Goal: Task Accomplishment & Management: Complete application form

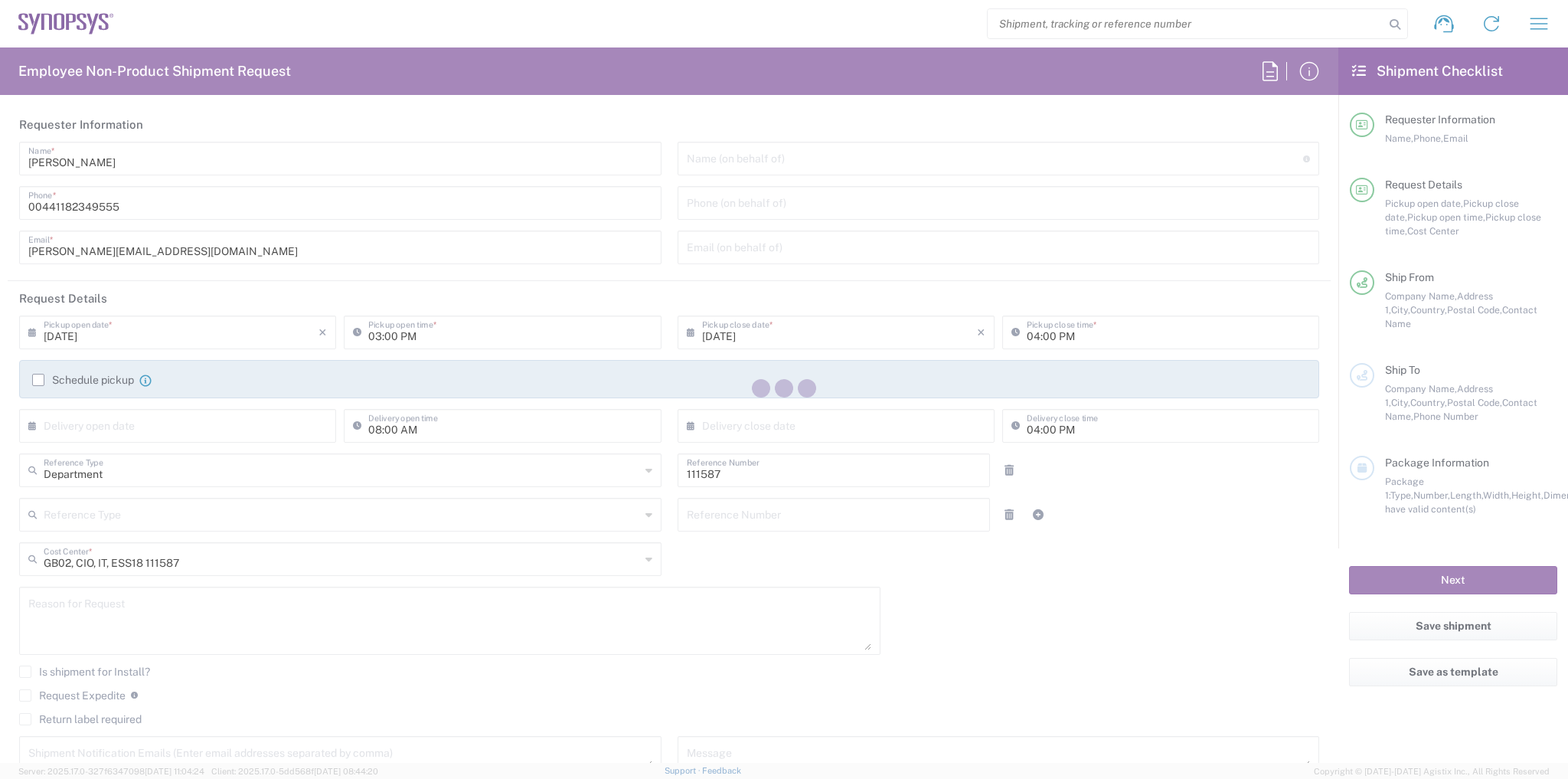
type input "Theale GB33"
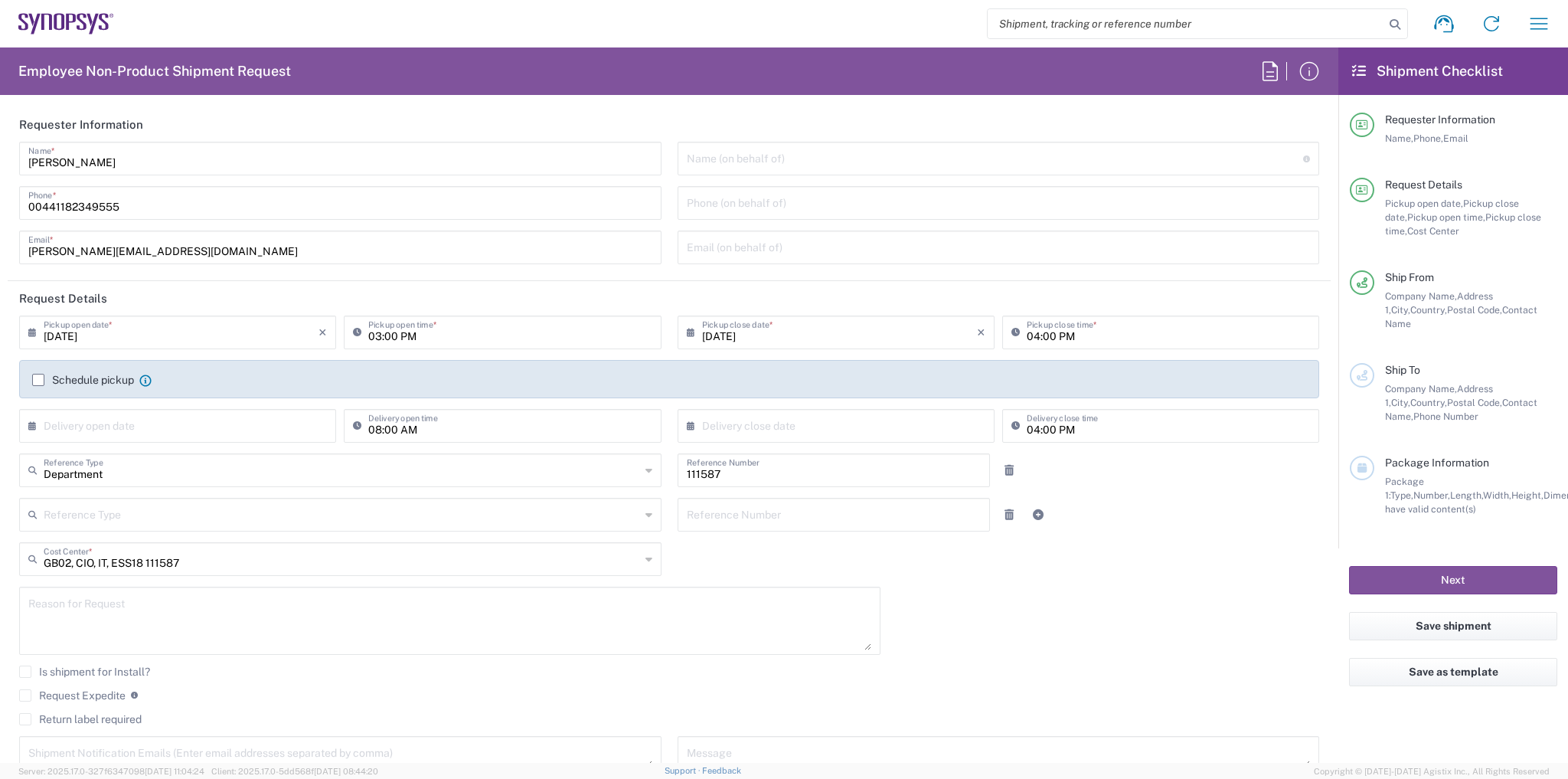
click at [81, 376] on label "Schedule pickup" at bounding box center [83, 379] width 102 height 12
click at [38, 380] on input "Schedule pickup" at bounding box center [38, 380] width 0 height 0
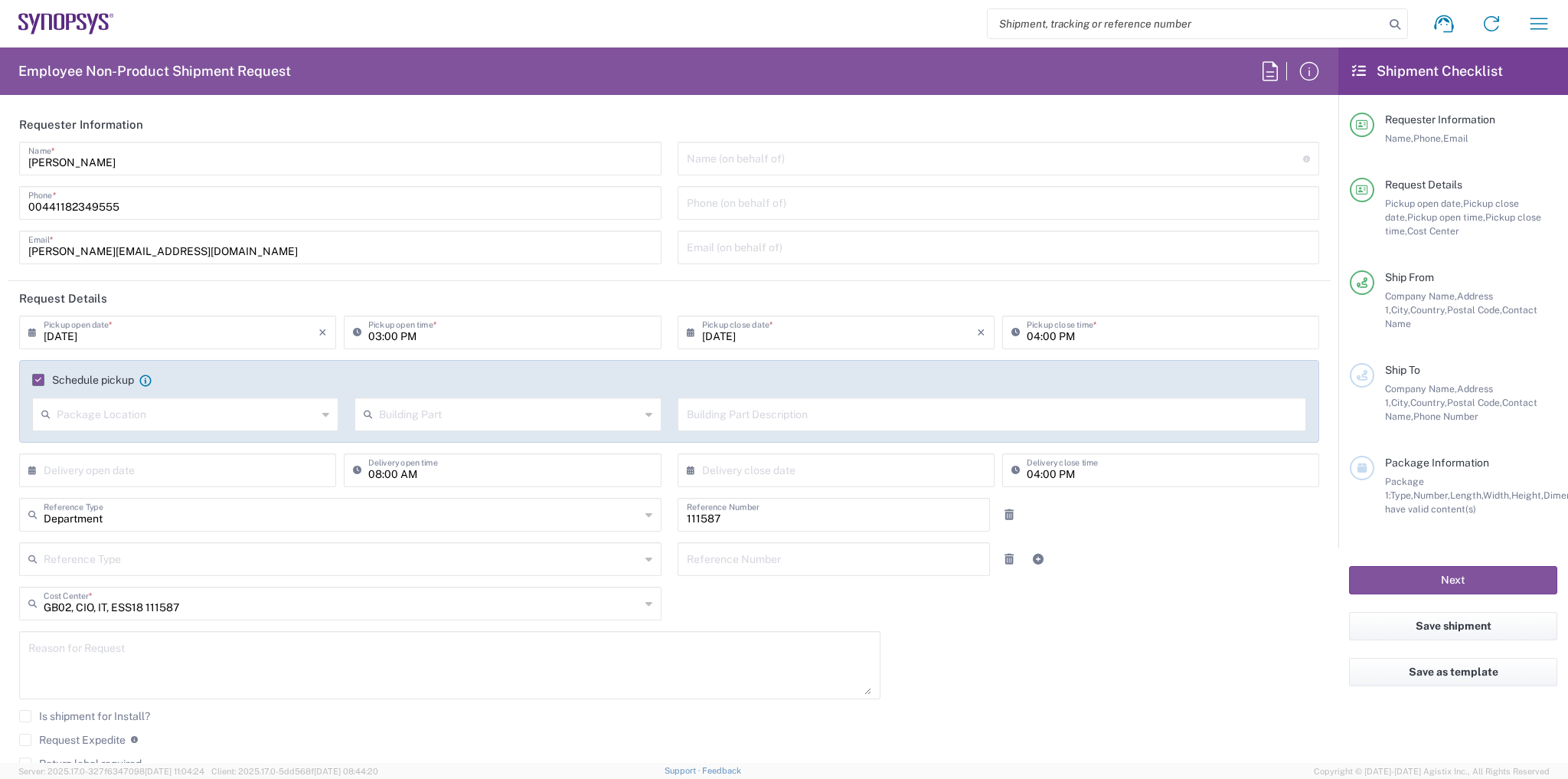
click at [429, 347] on div "03:00 PM Pickup open time *" at bounding box center [502, 332] width 317 height 34
click at [371, 337] on input "03:00 PM" at bounding box center [511, 332] width 284 height 27
type input "01:00 PM"
click at [875, 392] on div "Schedule pickup When scheduling a pickup please be sure to meet the following c…" at bounding box center [670, 385] width 1290 height 25
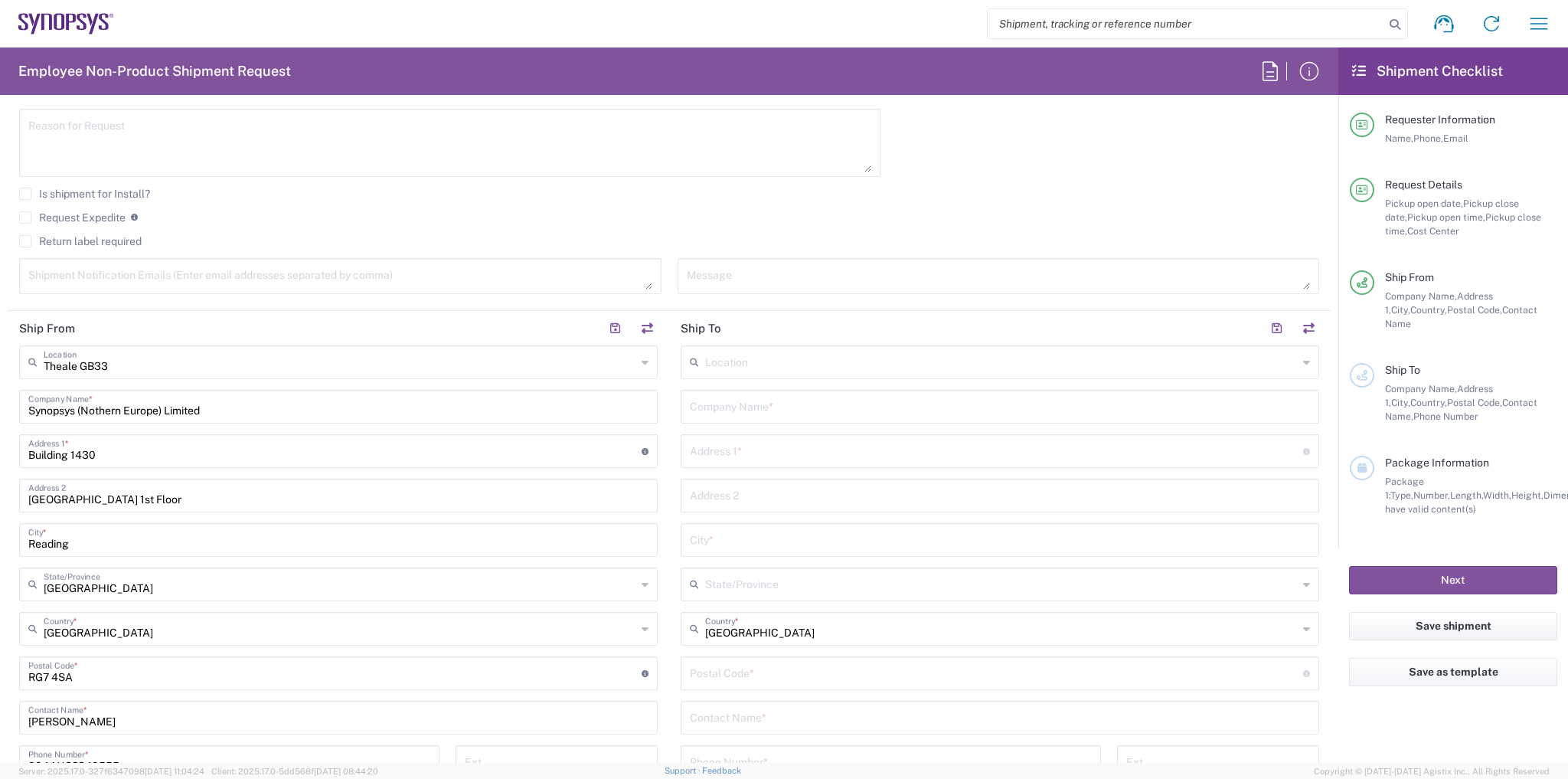
scroll to position [675, 0]
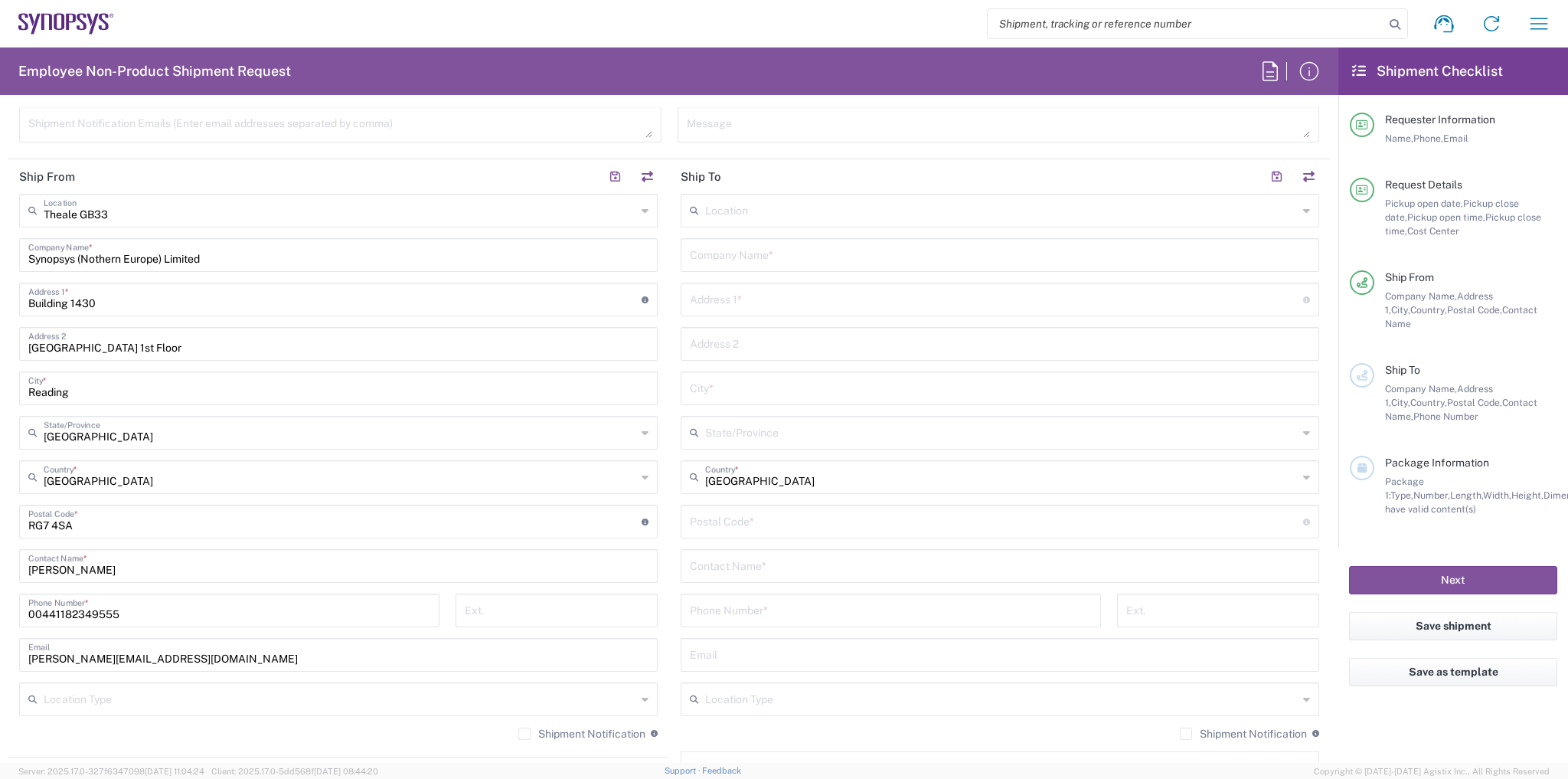
click at [711, 223] on div "Location" at bounding box center [1000, 210] width 639 height 34
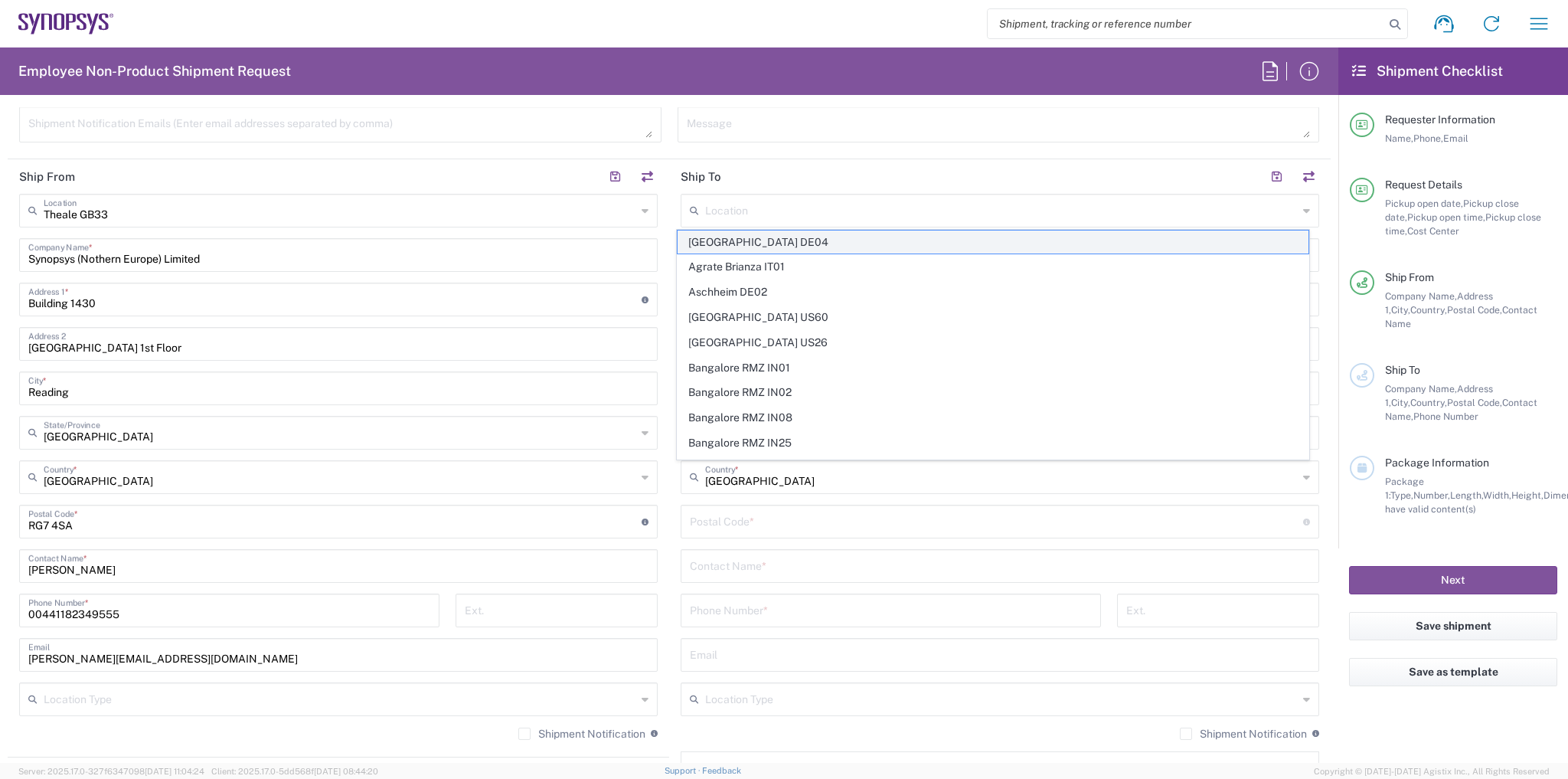
click at [713, 241] on span "[GEOGRAPHIC_DATA] DE04" at bounding box center [993, 242] width 631 height 24
type input "[GEOGRAPHIC_DATA] DE04"
type input "Synopsys GmbH"
type input "[STREET_ADDRESS]"
type input "[GEOGRAPHIC_DATA]"
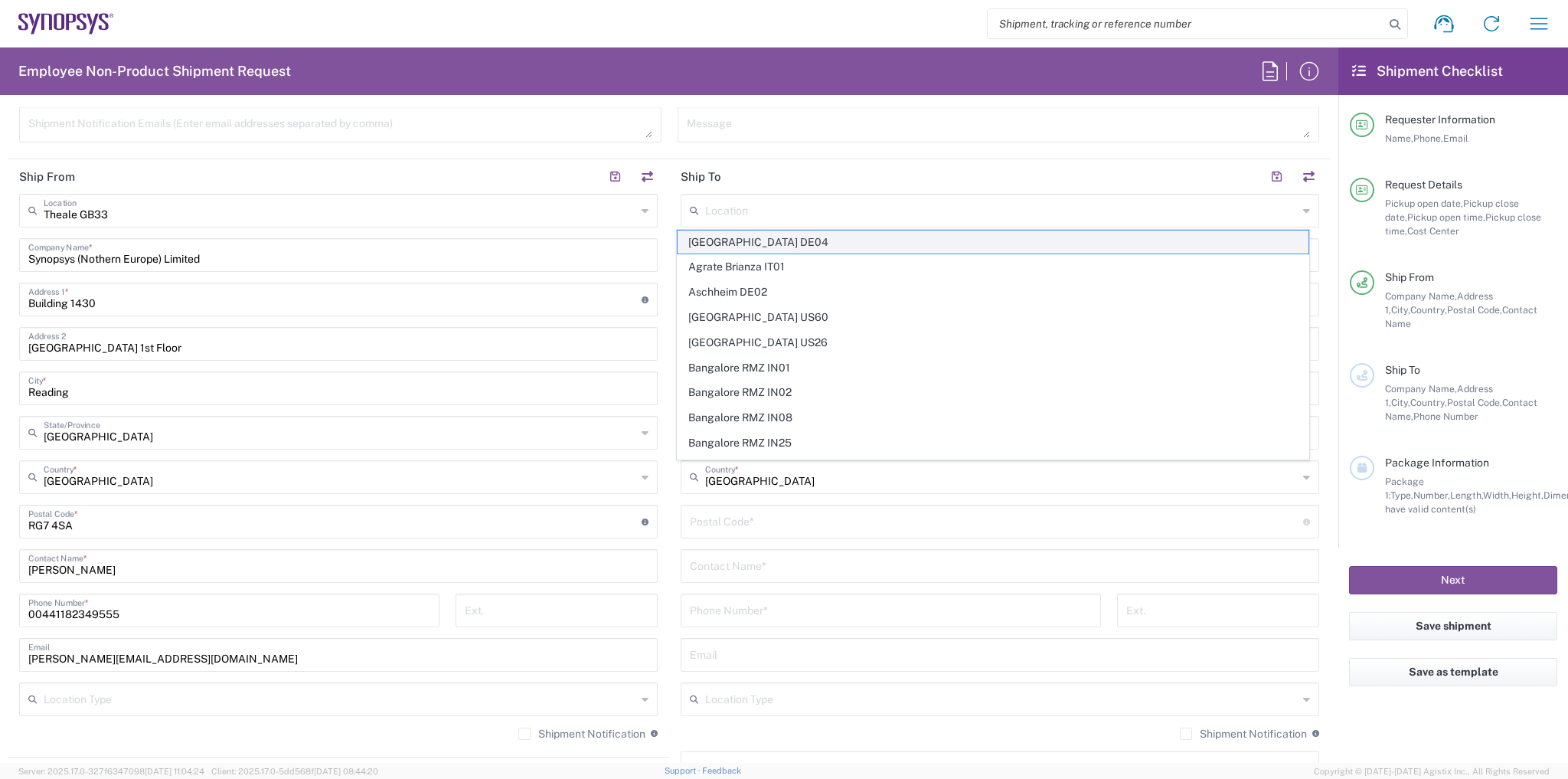
type input "[GEOGRAPHIC_DATA]"
type input "52072"
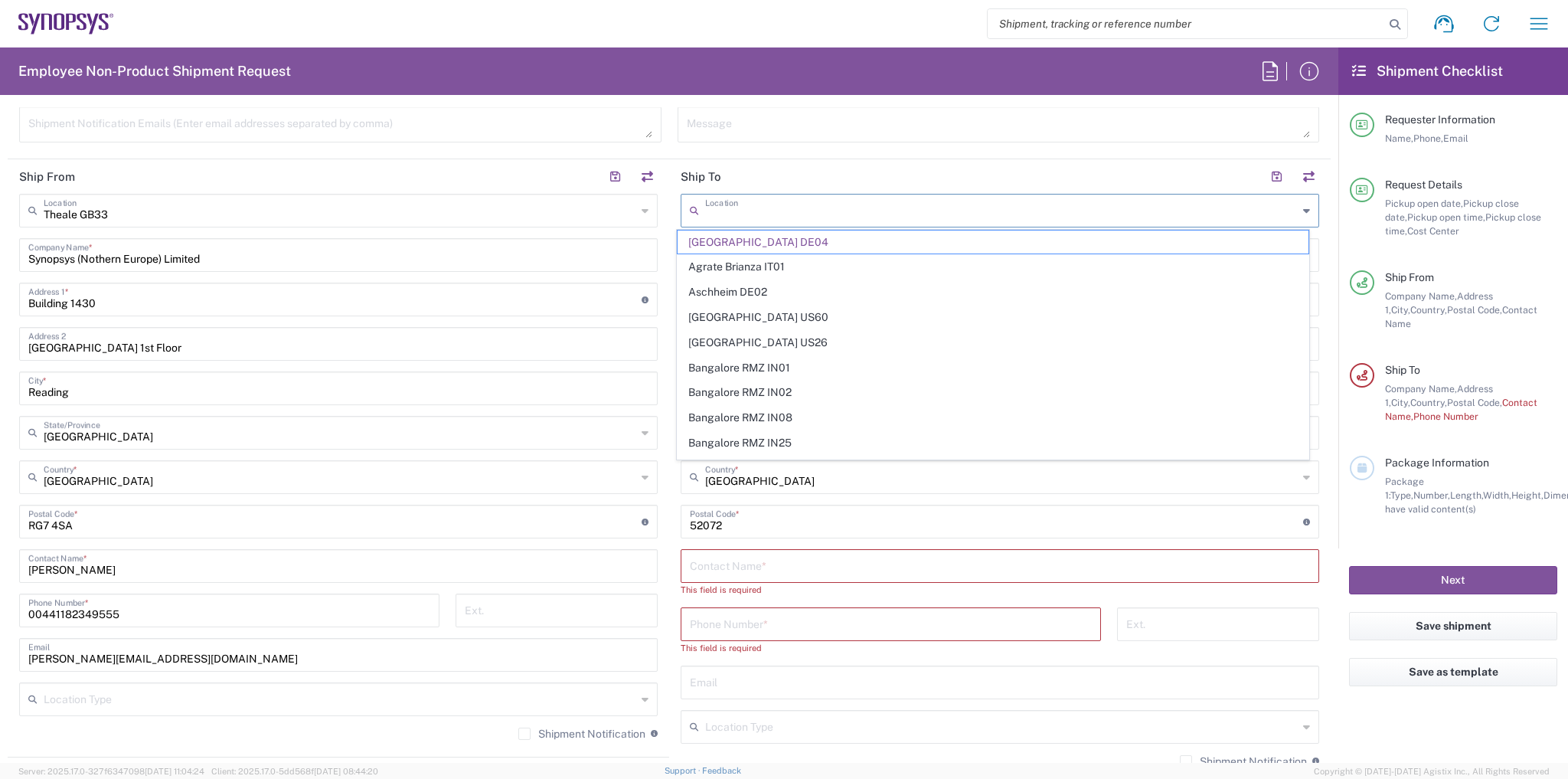
click at [1074, 216] on input "text" at bounding box center [1001, 210] width 593 height 27
click at [741, 194] on div "Location" at bounding box center [1000, 210] width 639 height 34
click at [784, 184] on header "Ship To" at bounding box center [1000, 176] width 662 height 34
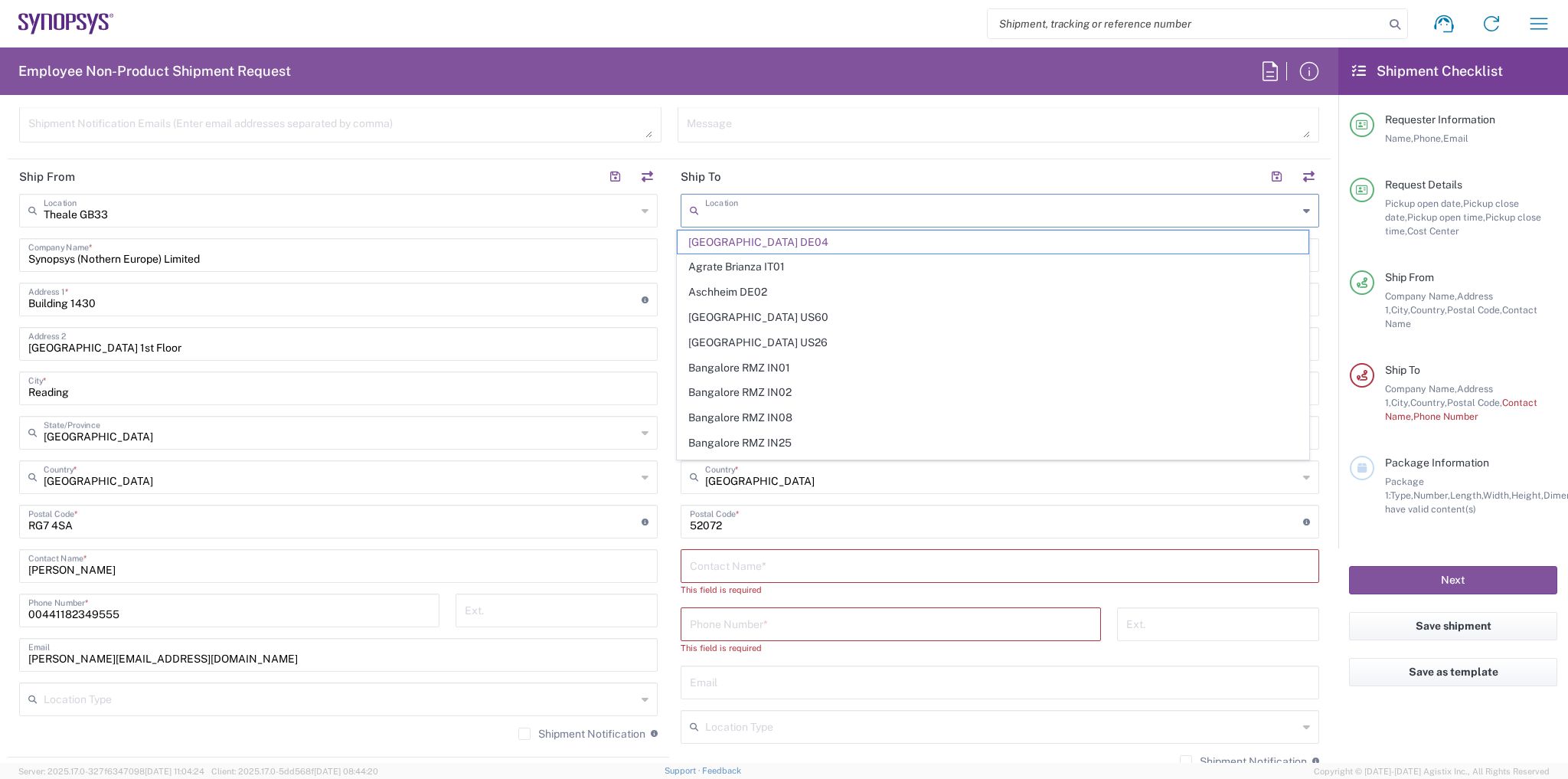
type input "[GEOGRAPHIC_DATA] DE04"
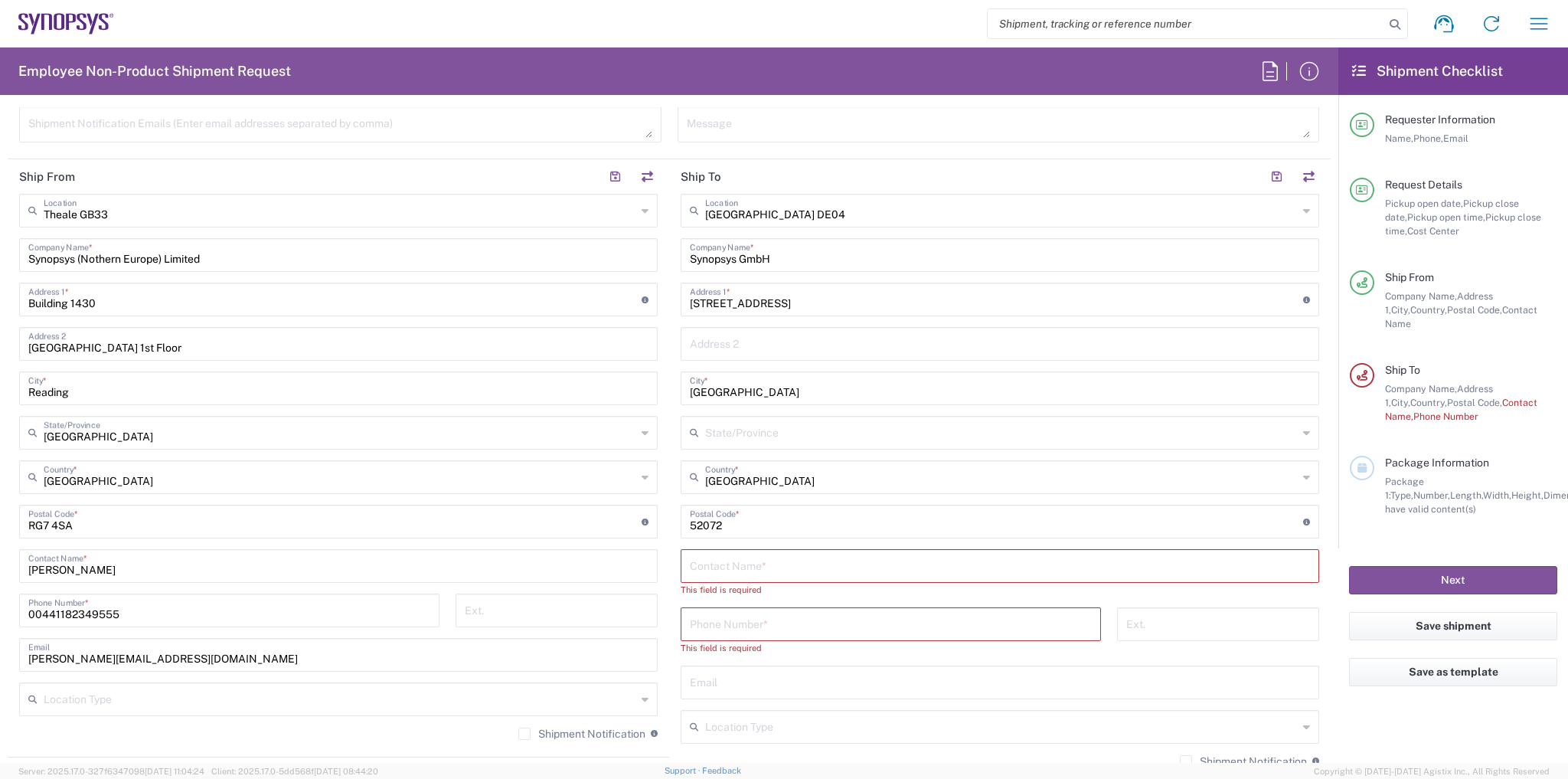
click at [717, 251] on input "Synopsys GmbH" at bounding box center [1000, 254] width 621 height 27
paste input "[PERSON_NAME]"
type input "[PERSON_NAME]"
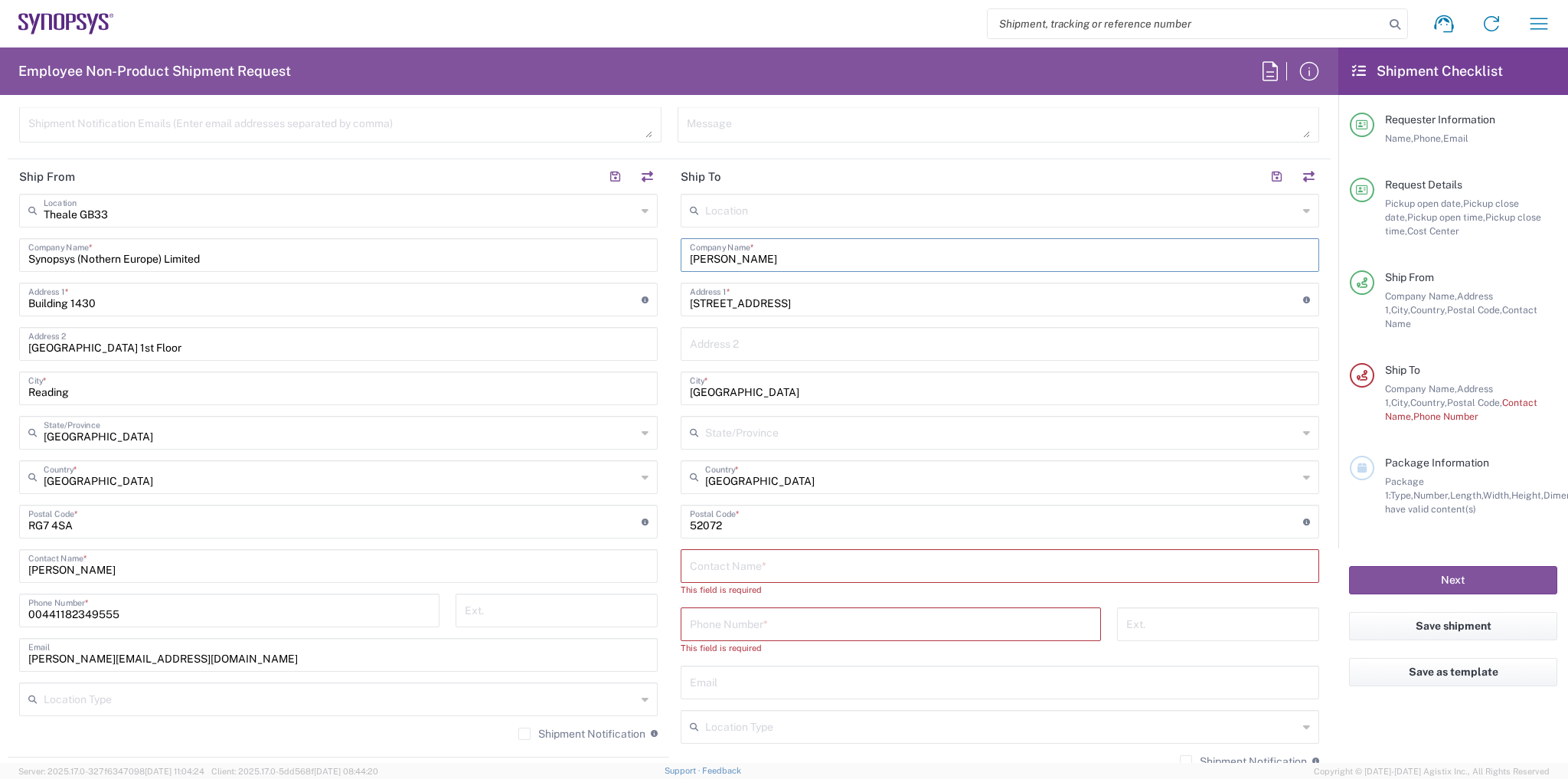
type input "[PERSON_NAME]"
click at [791, 279] on div "Location [GEOGRAPHIC_DATA] DE04 Agrate Brianza IT01 [GEOGRAPHIC_DATA] DE02 [GEO…" at bounding box center [1000, 573] width 639 height 760
click at [784, 292] on input "[STREET_ADDRESS]" at bounding box center [996, 298] width 613 height 27
paste input "[STREET_ADDRESS]"
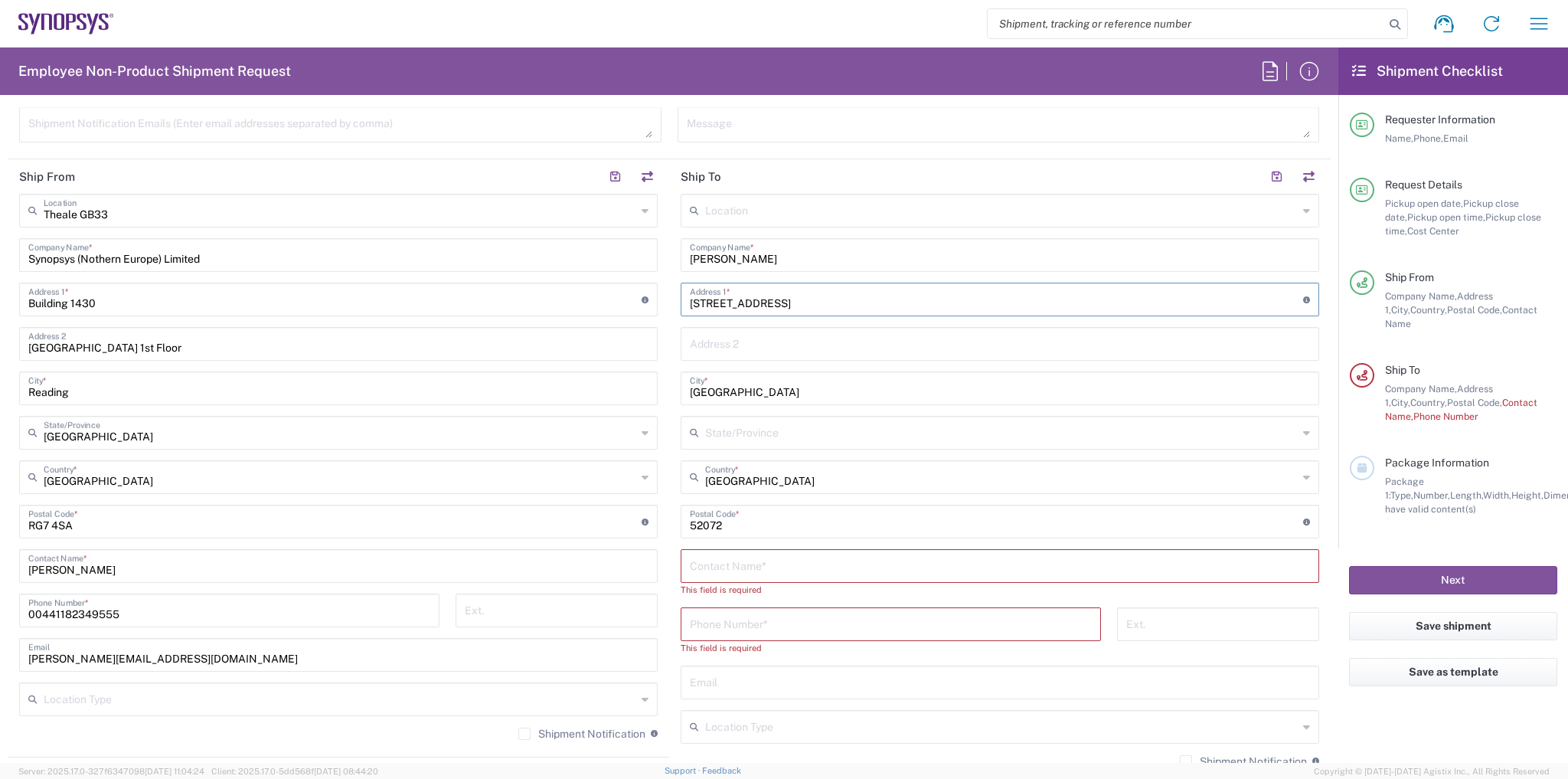
click at [780, 304] on input "[STREET_ADDRESS]" at bounding box center [996, 298] width 613 height 27
paste input "text"
type input "[STREET_ADDRESS]"
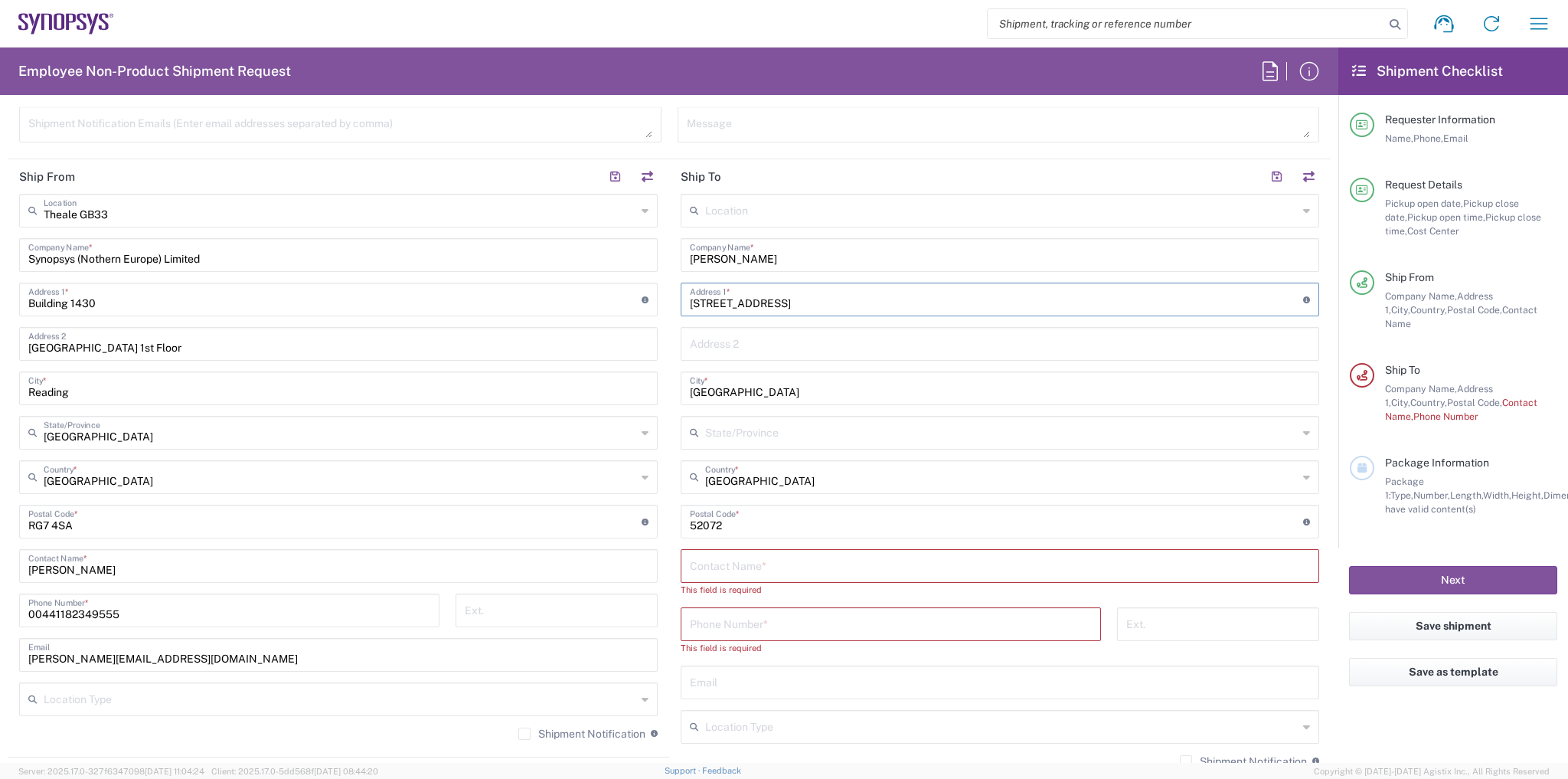
click at [772, 346] on input "text" at bounding box center [1000, 343] width 621 height 27
paste input "Killamarsh"
type input "Killamarsh"
click at [720, 389] on input "[GEOGRAPHIC_DATA]" at bounding box center [1000, 387] width 621 height 27
click at [720, 387] on input "[GEOGRAPHIC_DATA]" at bounding box center [1000, 387] width 621 height 27
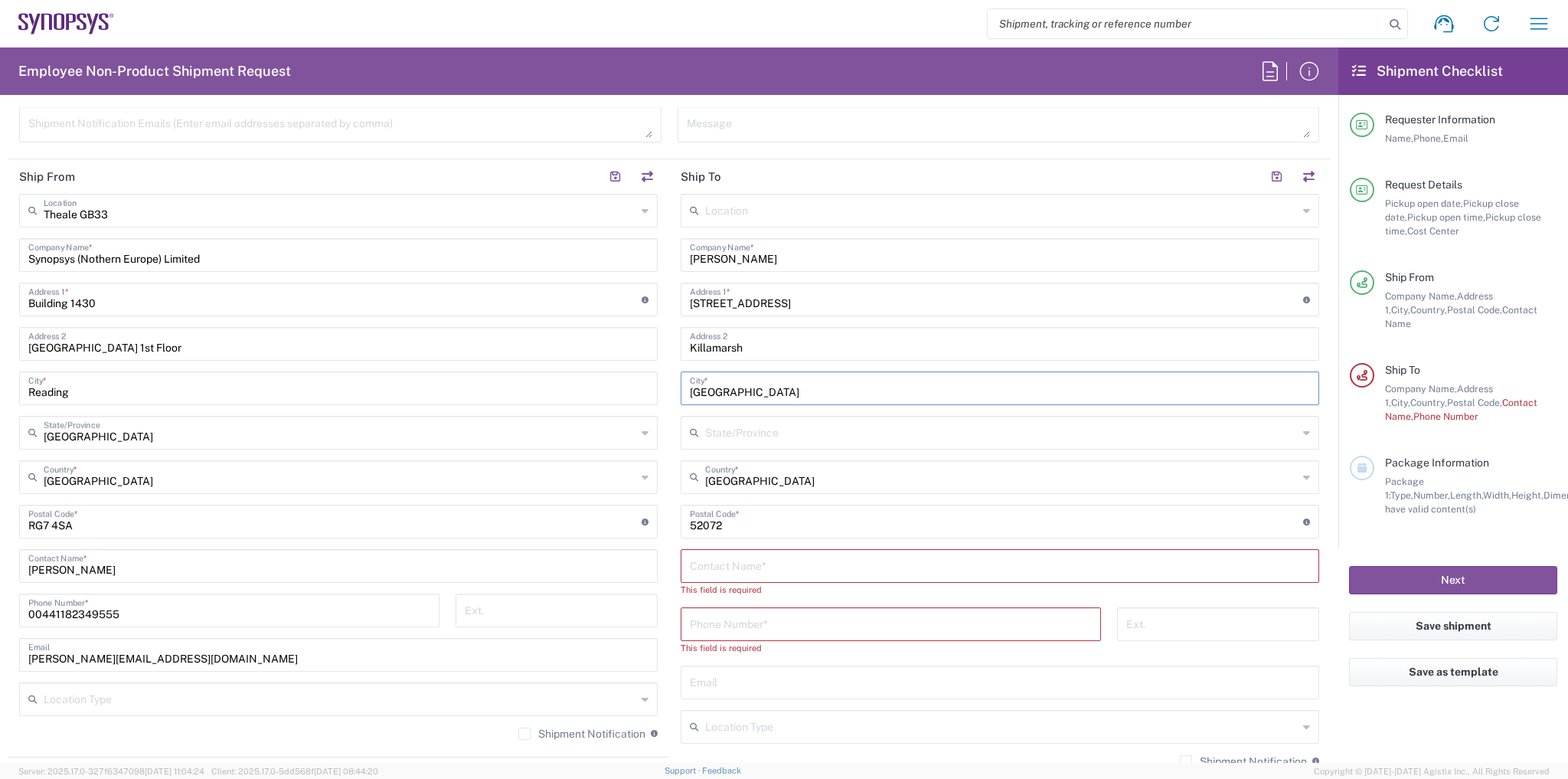
click at [720, 387] on input "[GEOGRAPHIC_DATA]" at bounding box center [1000, 387] width 621 height 27
paste input "[GEOGRAPHIC_DATA]"
type input "[GEOGRAPHIC_DATA]"
click at [749, 478] on input "[GEOGRAPHIC_DATA]" at bounding box center [1001, 476] width 593 height 27
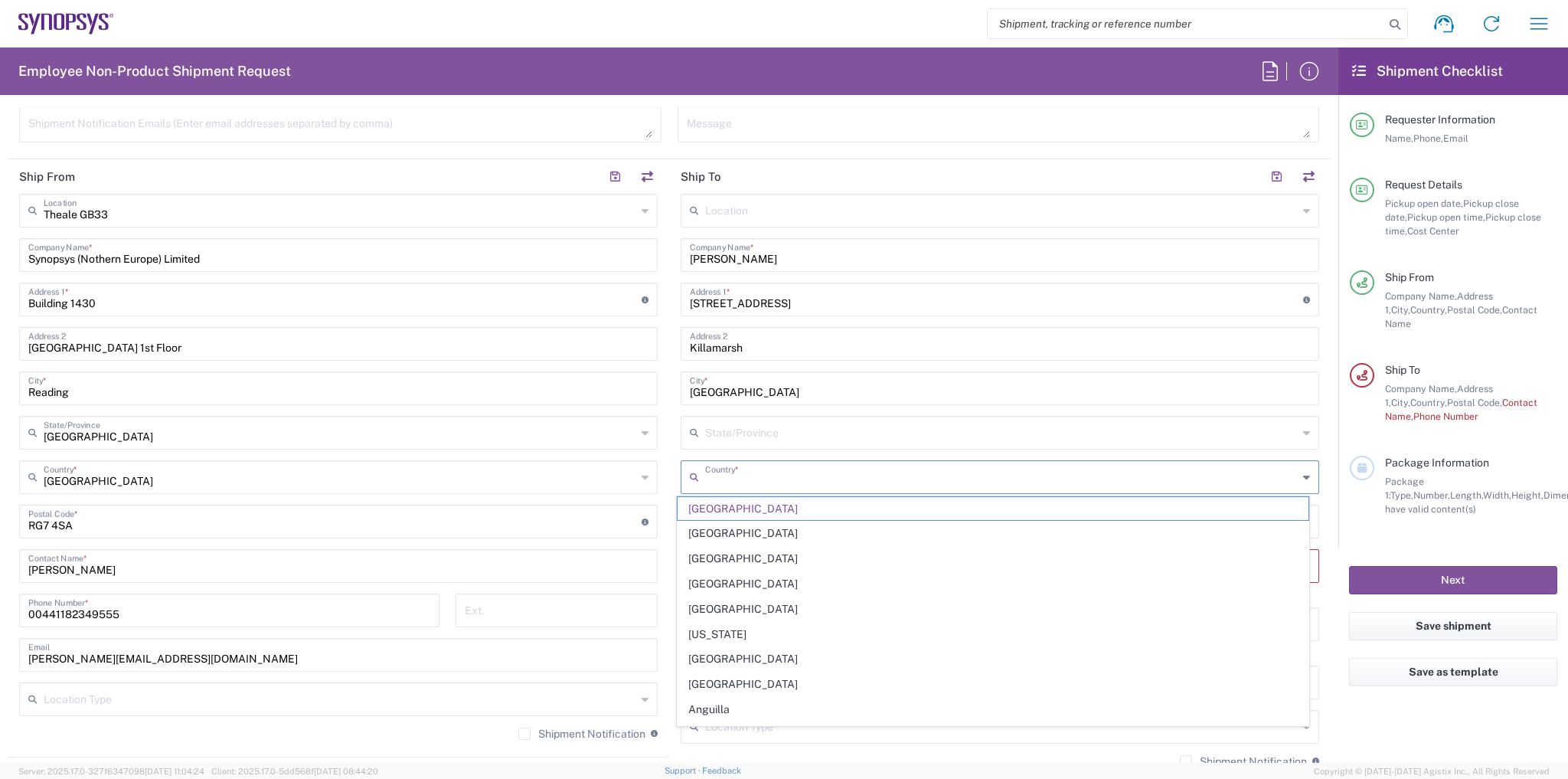
click at [749, 478] on input "text" at bounding box center [1001, 476] width 593 height 27
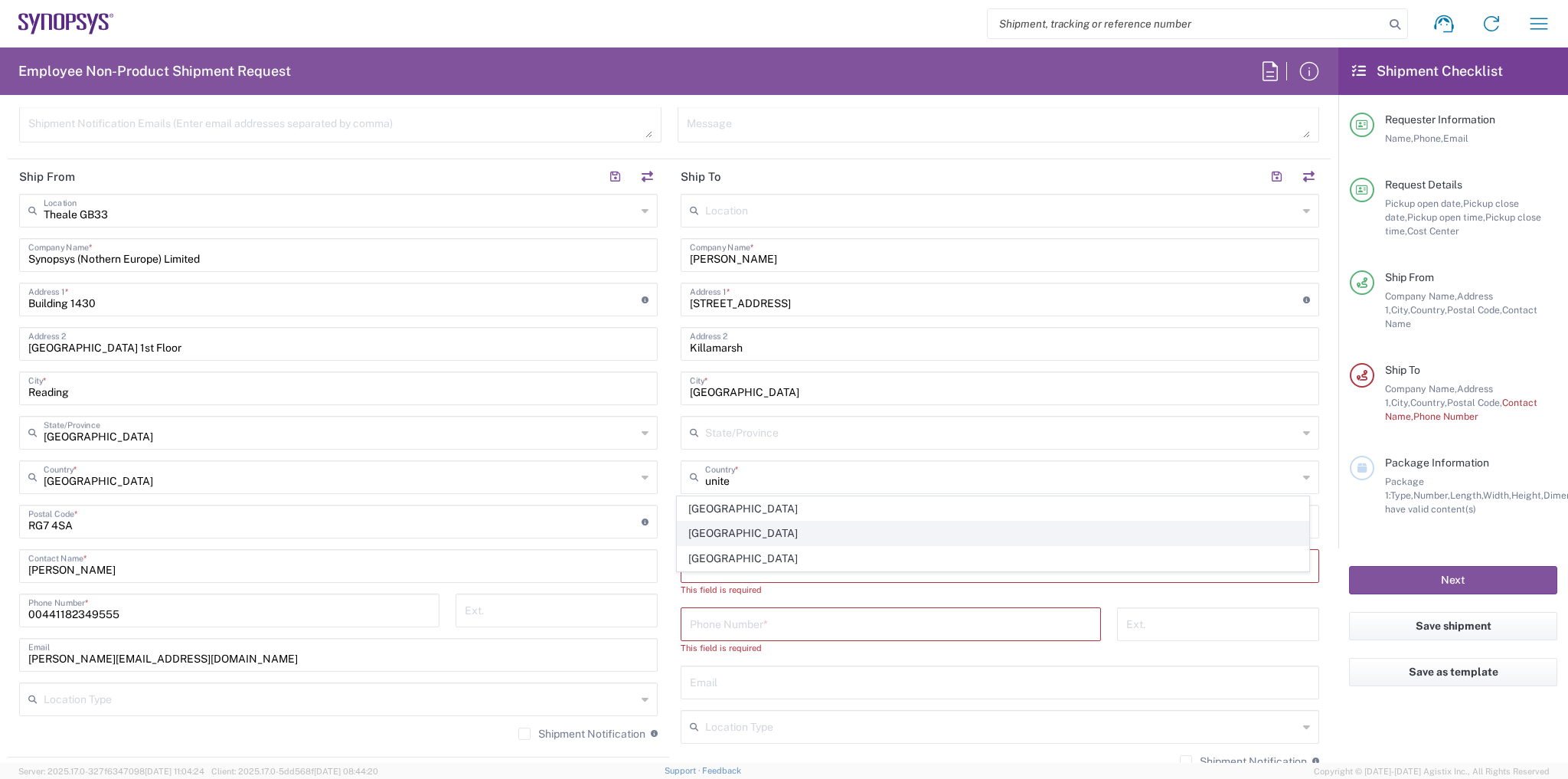
click at [720, 537] on span "[GEOGRAPHIC_DATA]" at bounding box center [993, 533] width 631 height 24
type input "[GEOGRAPHIC_DATA]"
click at [723, 434] on input "text" at bounding box center [1001, 432] width 593 height 27
click at [815, 445] on div "State/Province" at bounding box center [1000, 432] width 639 height 34
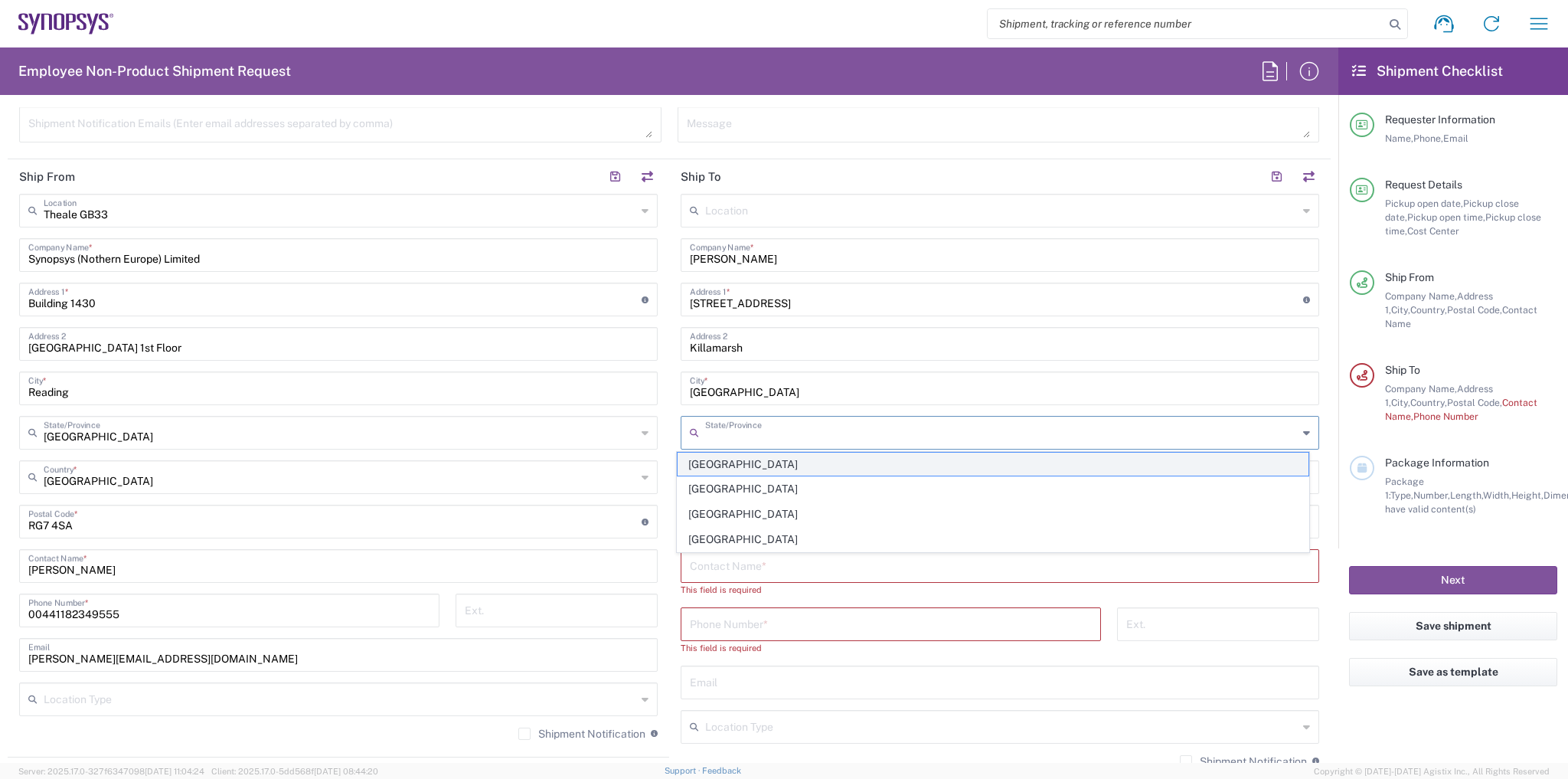
click at [715, 465] on span "[GEOGRAPHIC_DATA]" at bounding box center [993, 464] width 631 height 24
type input "[GEOGRAPHIC_DATA]"
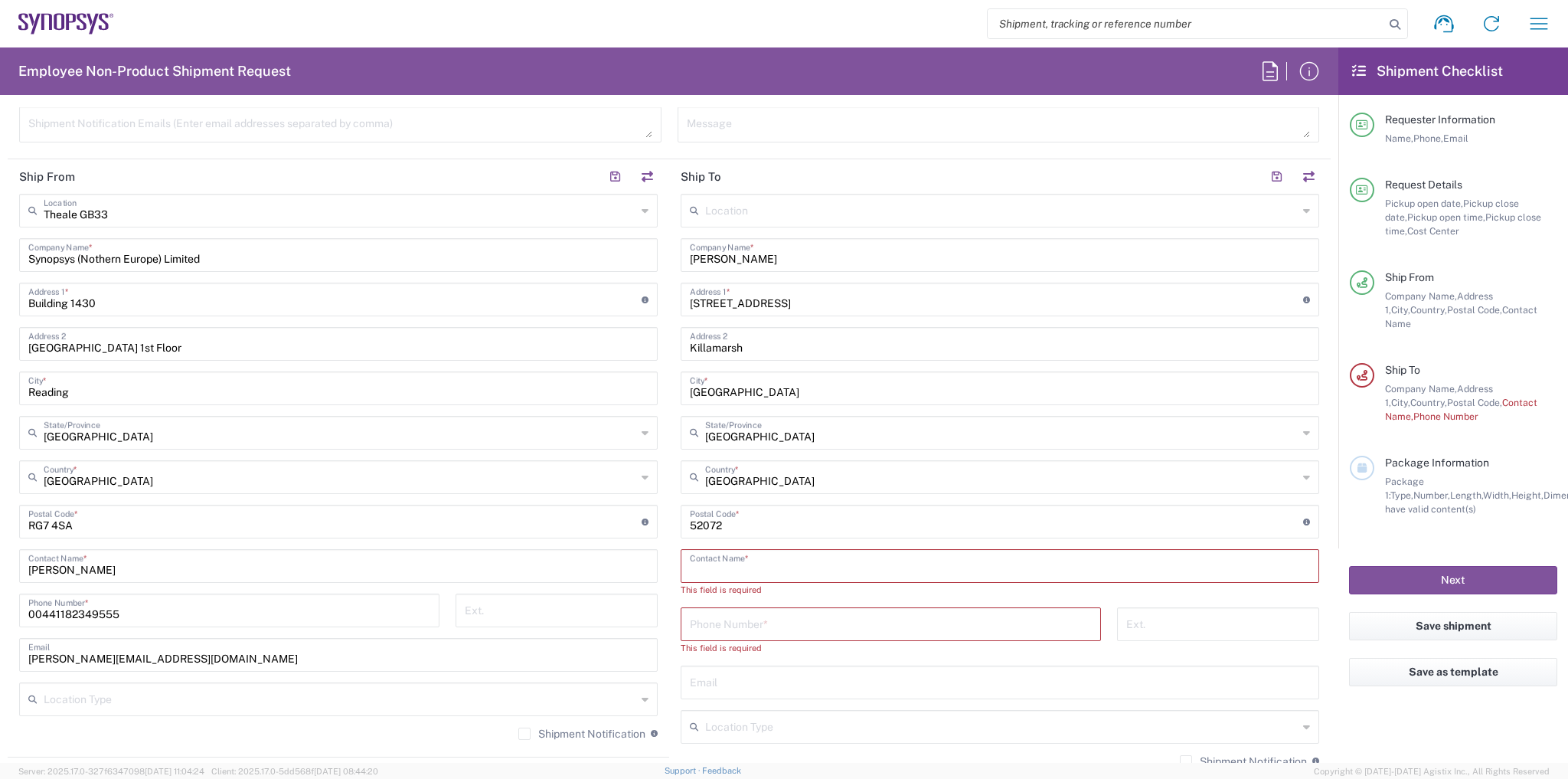
click at [780, 563] on input "text" at bounding box center [1000, 565] width 621 height 27
click at [778, 563] on input "text" at bounding box center [1000, 565] width 621 height 27
paste input "S1 2DL"
type input "S1 2DL"
click at [716, 619] on input "tel" at bounding box center [891, 609] width 402 height 27
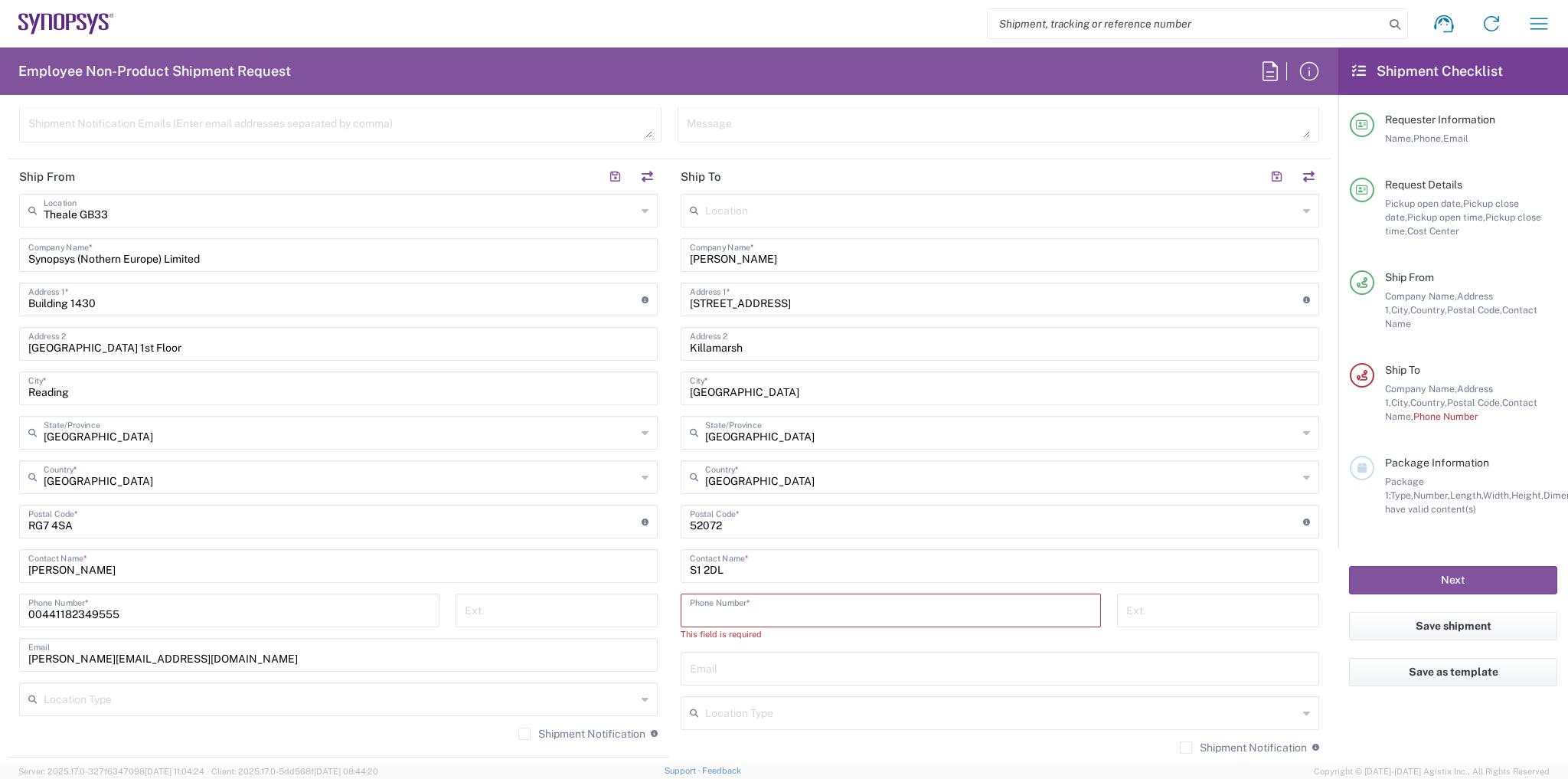
paste input "07740 322 524"
type input "07740 322 524"
drag, startPoint x: 749, startPoint y: 529, endPoint x: 640, endPoint y: 525, distance: 109.1
click at [637, 525] on div "Ship From Theale GB33 Location Theale [GEOGRAPHIC_DATA] [GEOGRAPHIC_DATA] DE04 …" at bounding box center [670, 545] width 1324 height 773
paste input "S1 2DL"
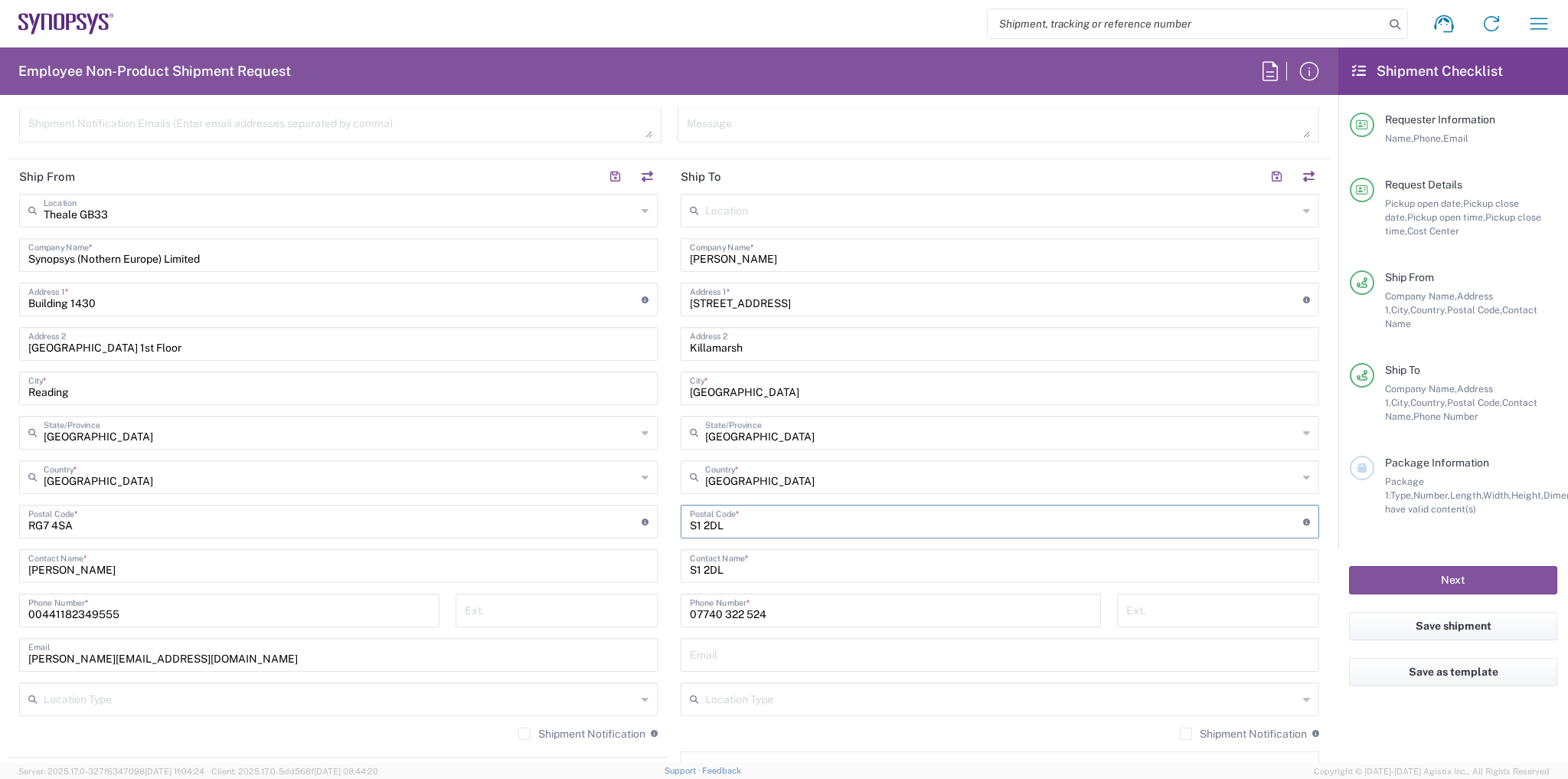
type input "S1 2DL"
drag, startPoint x: 678, startPoint y: 258, endPoint x: 623, endPoint y: 285, distance: 61.3
click at [567, 265] on div "Ship From Theale GB33 Location Theale [GEOGRAPHIC_DATA] [GEOGRAPHIC_DATA] DE04 …" at bounding box center [670, 545] width 1324 height 773
drag, startPoint x: 769, startPoint y: 573, endPoint x: 556, endPoint y: 575, distance: 213.0
click at [539, 573] on div "Ship From Theale GB33 Location Theale [GEOGRAPHIC_DATA] [GEOGRAPHIC_DATA] DE04 …" at bounding box center [670, 545] width 1324 height 773
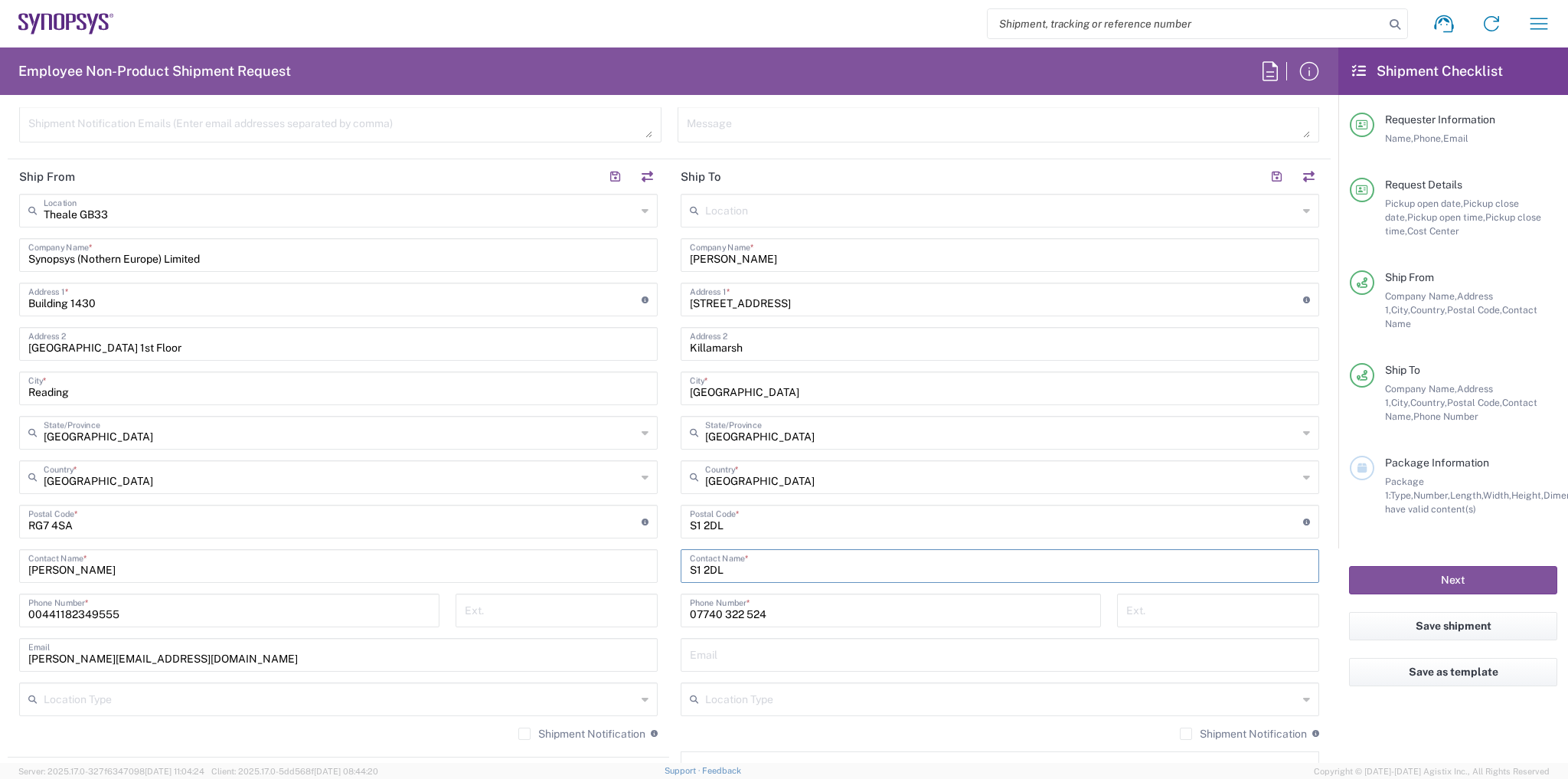
paste input "[PERSON_NAME]"
type input "[PERSON_NAME]"
click at [660, 639] on main "Theale GB33 Location Theale GB33 [GEOGRAPHIC_DATA] DE04 Agrate Brianza IT01 [GE…" at bounding box center [338, 472] width 662 height 558
click at [720, 625] on div "[PHONE_NUMBER] Phone Number *" at bounding box center [891, 610] width 420 height 34
click at [717, 647] on input "text" at bounding box center [1000, 653] width 621 height 27
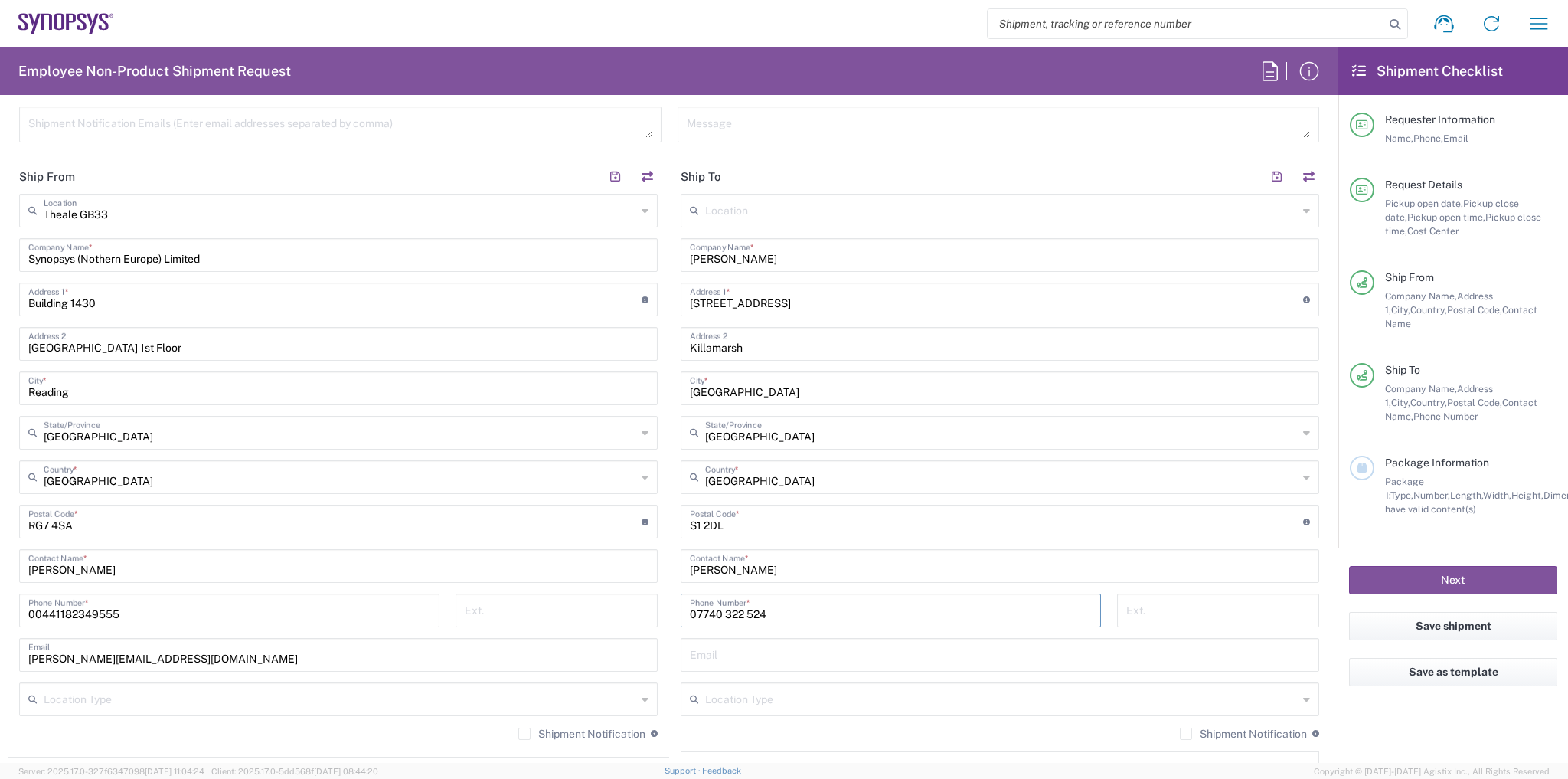
paste input "[PERSON_NAME][EMAIL_ADDRESS][PERSON_NAME][DOMAIN_NAME]"
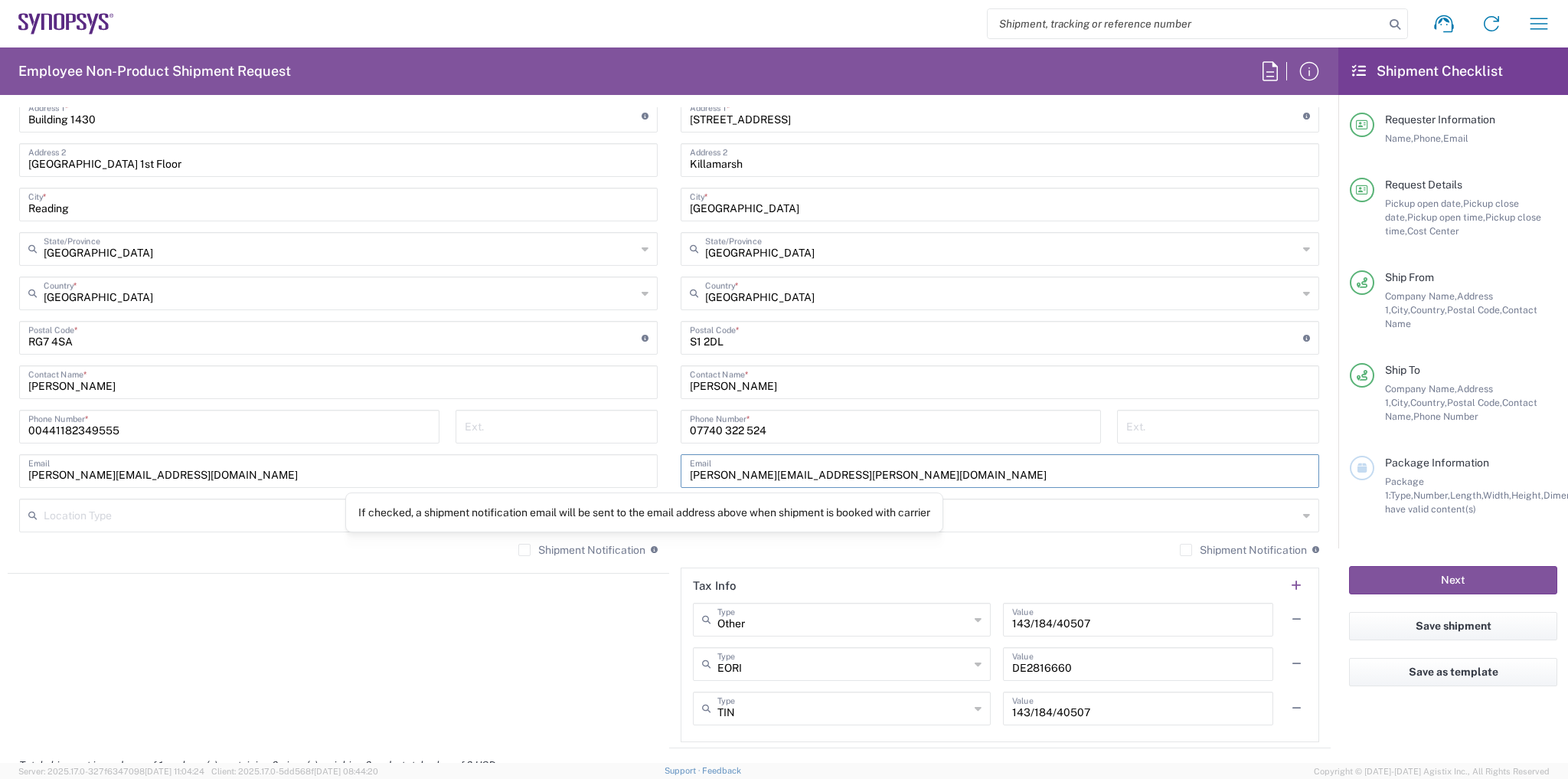
scroll to position [1226, 0]
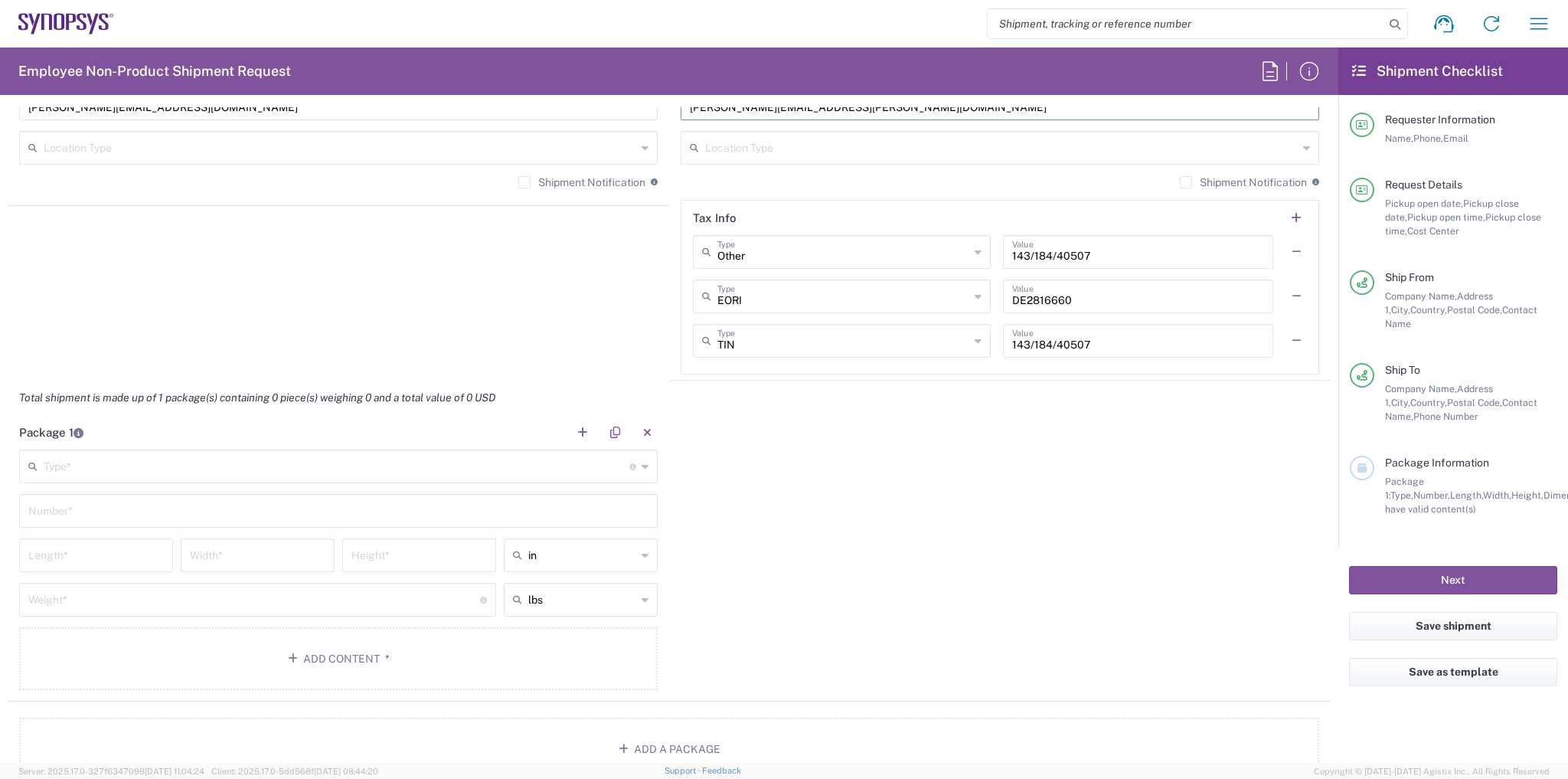
type input "[PERSON_NAME][EMAIL_ADDRESS][PERSON_NAME][DOMAIN_NAME]"
click at [453, 475] on input "text" at bounding box center [337, 466] width 586 height 27
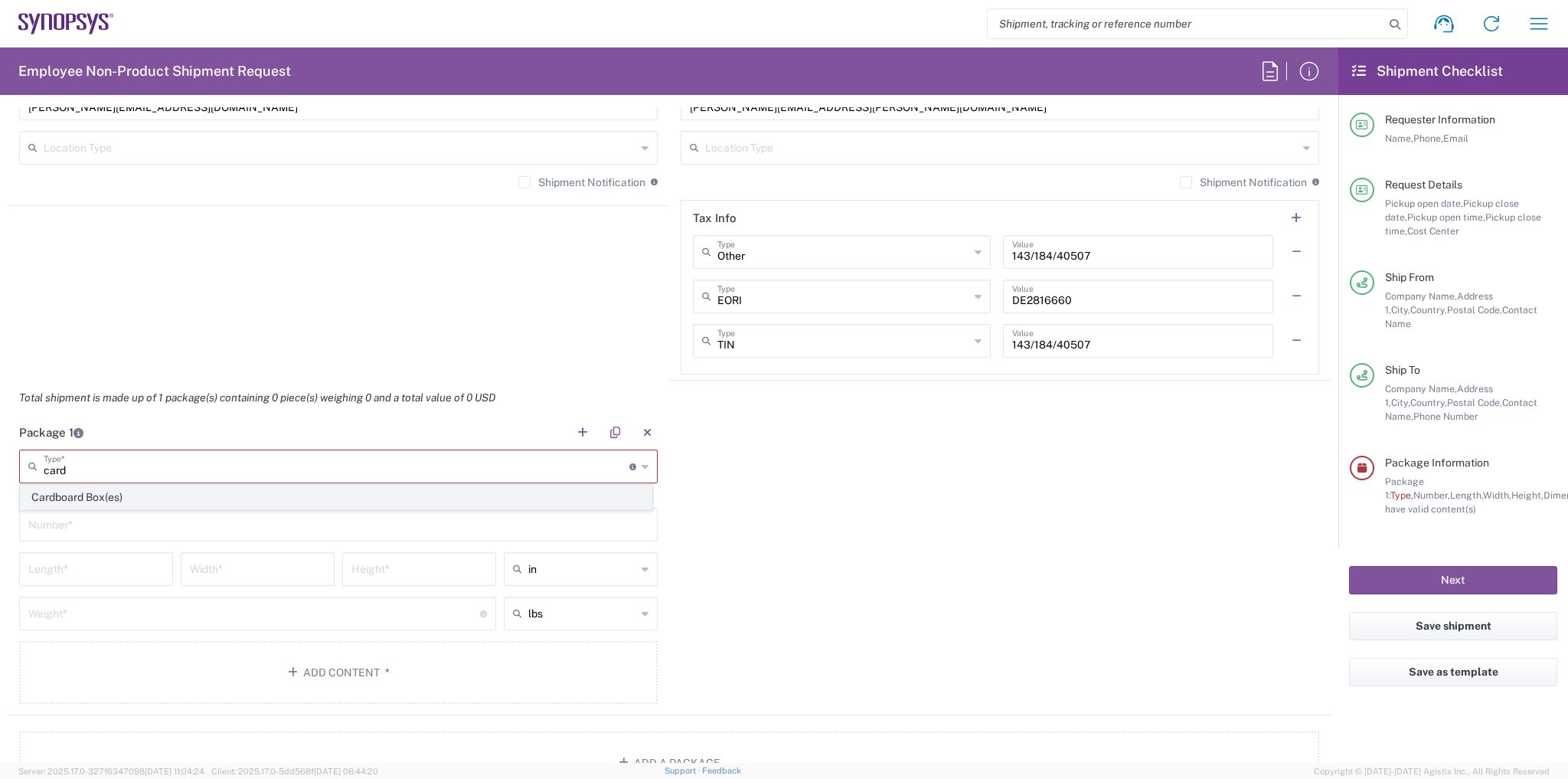
click at [387, 500] on span "Cardboard Box(es)" at bounding box center [336, 497] width 631 height 24
type input "Cardboard Box(es)"
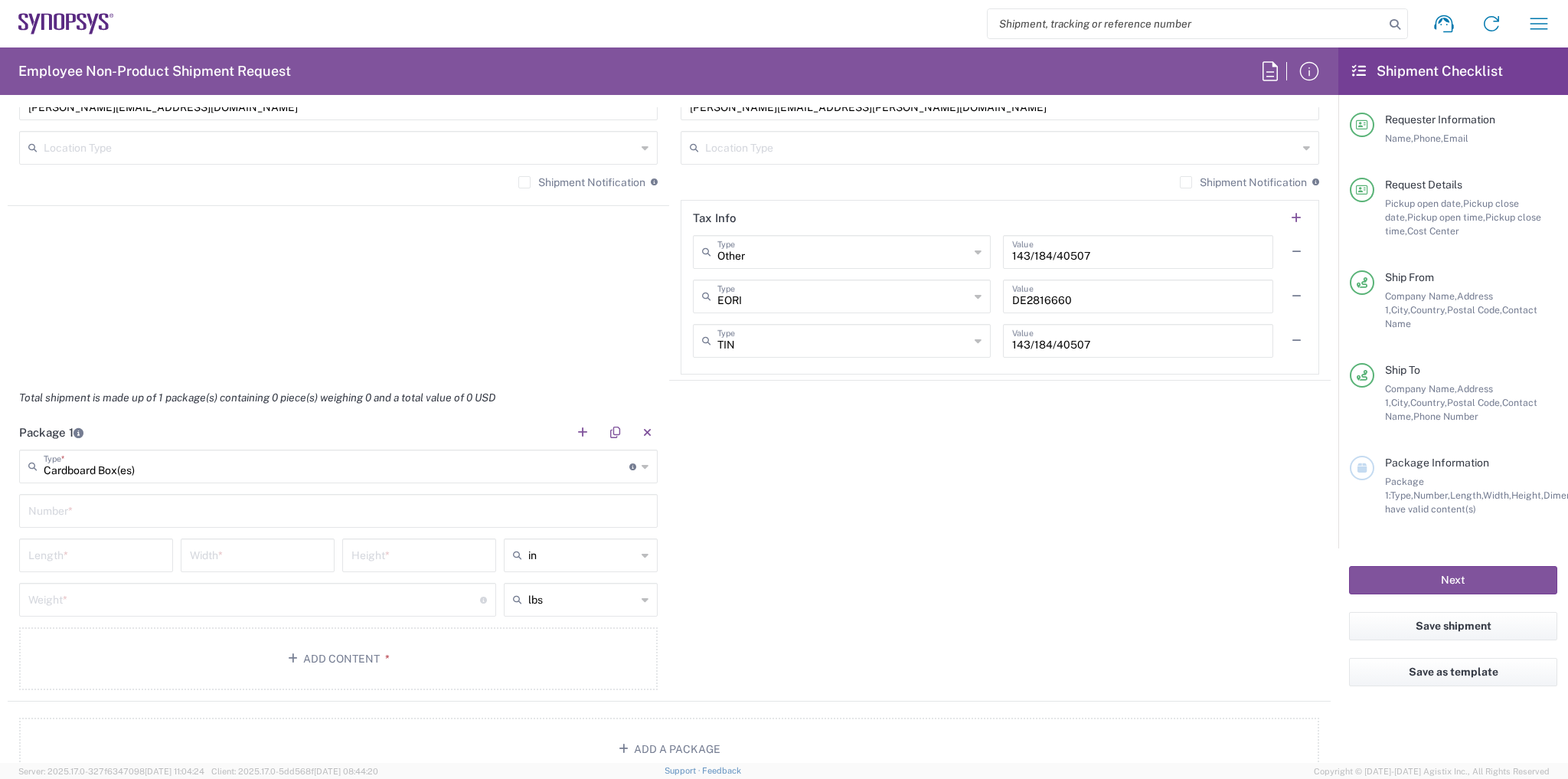
click at [304, 504] on input "text" at bounding box center [339, 510] width 621 height 27
type input "1"
click at [102, 543] on input "number" at bounding box center [97, 554] width 136 height 27
type input "21"
type input "2.5"
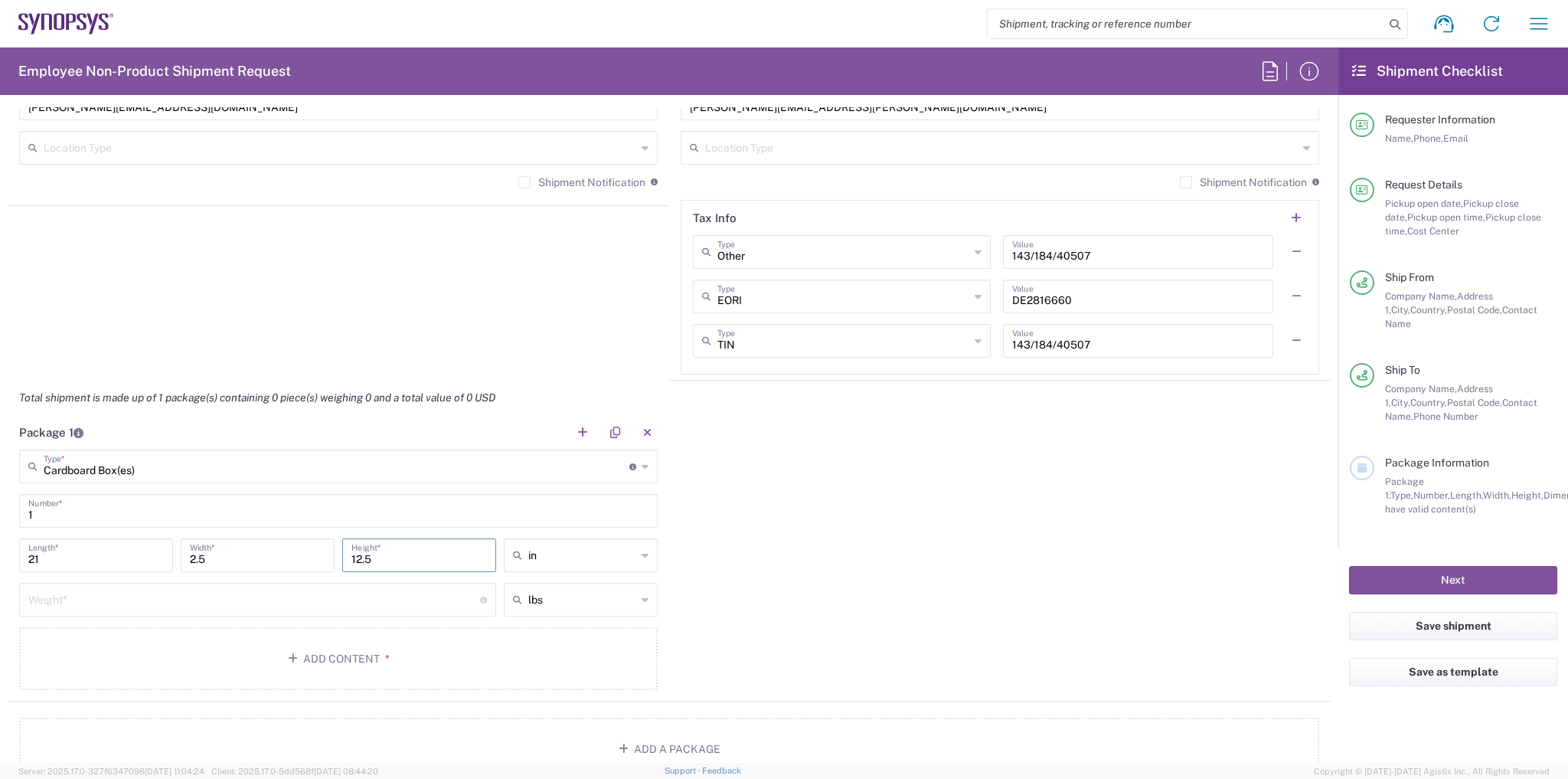
type input "12.5"
click at [128, 589] on input "number" at bounding box center [255, 599] width 452 height 27
click at [588, 591] on input "text" at bounding box center [582, 600] width 108 height 25
click at [556, 650] on span "kgs" at bounding box center [577, 655] width 150 height 24
type input "kgs"
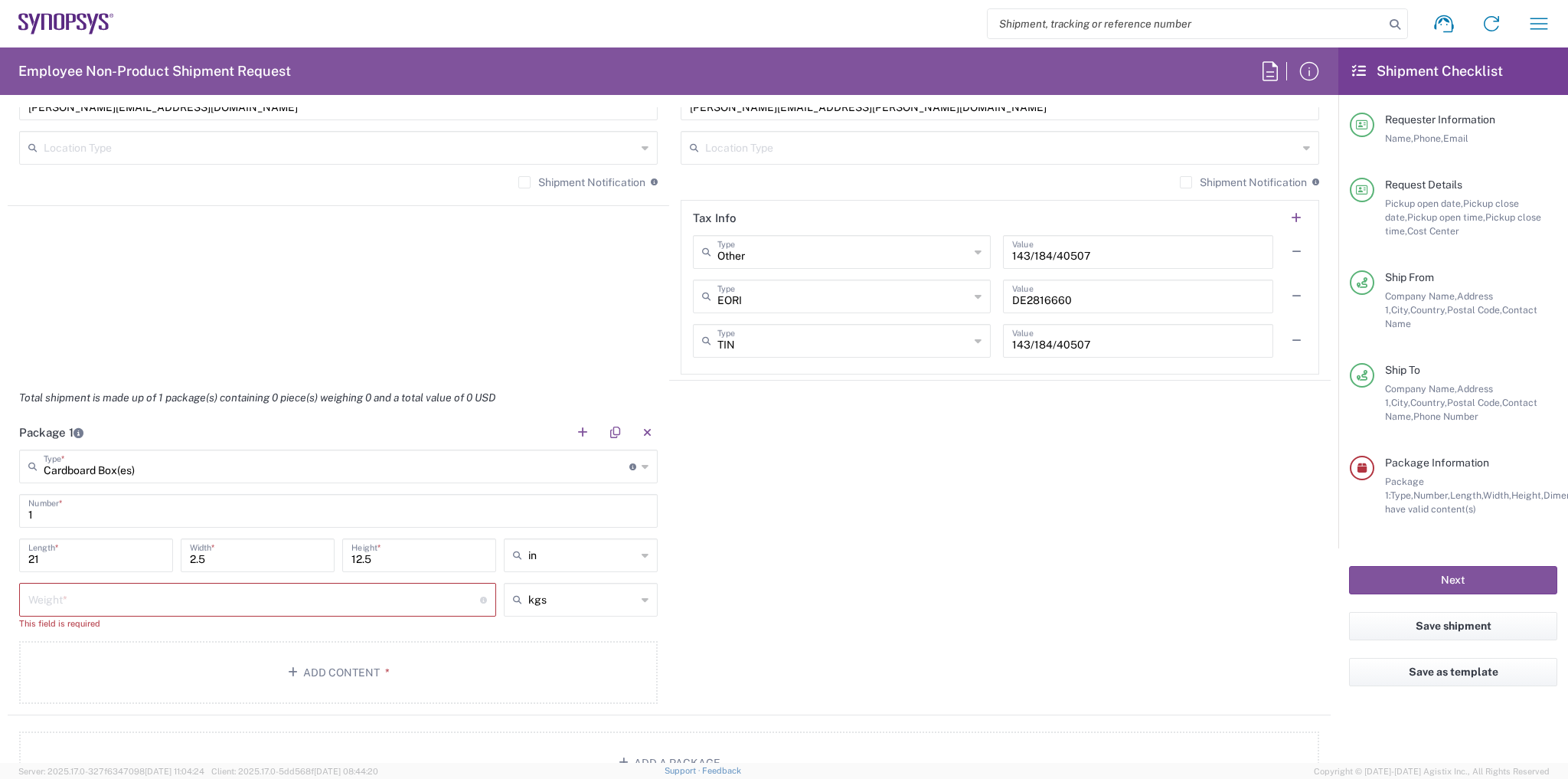
click at [350, 609] on input "number" at bounding box center [255, 599] width 452 height 27
type input "4"
click at [350, 639] on button "Add Content *" at bounding box center [338, 659] width 639 height 63
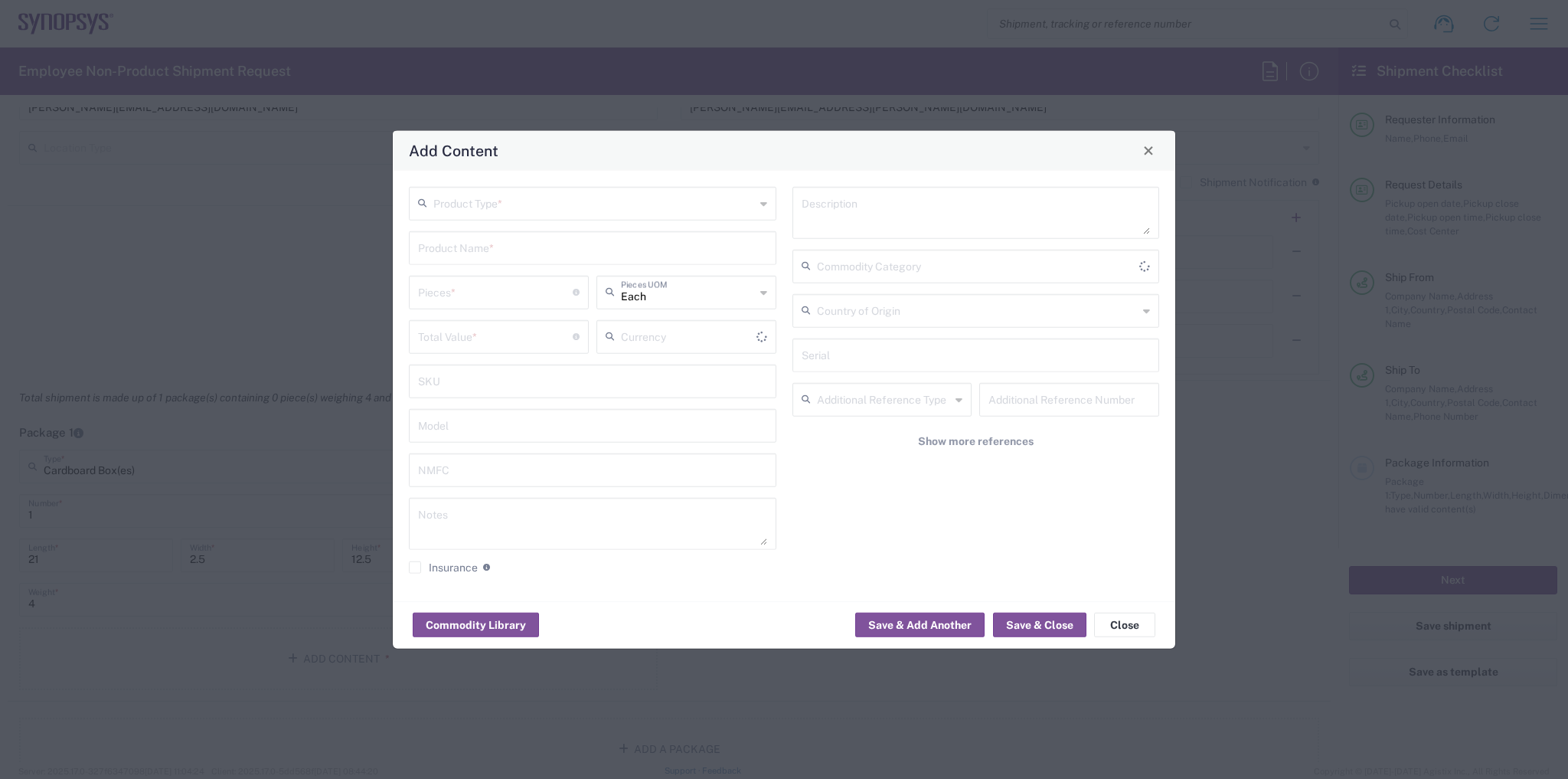
type input "US Dollar"
click at [453, 197] on input "text" at bounding box center [595, 202] width 322 height 27
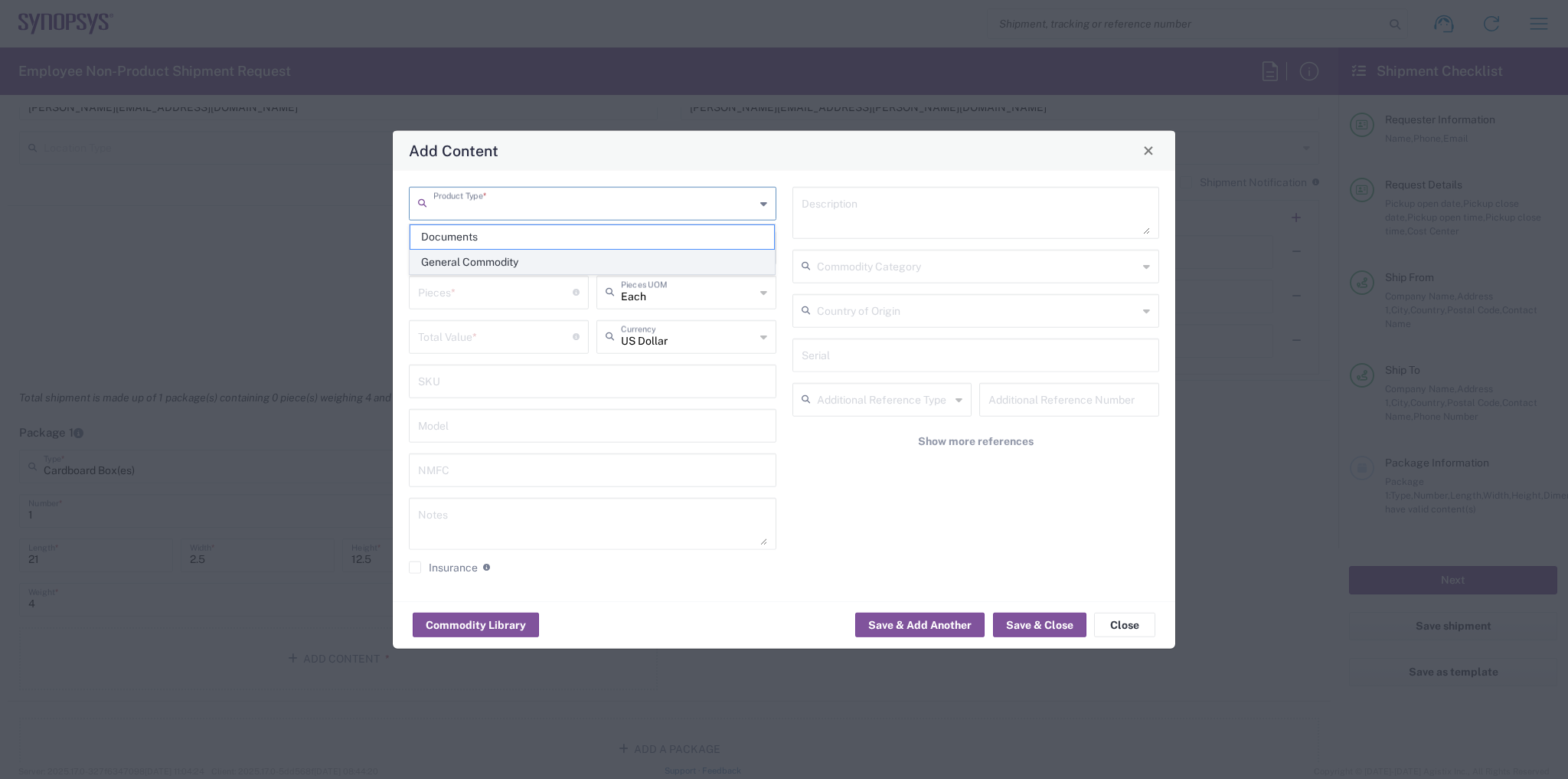
click at [475, 258] on span "General Commodity" at bounding box center [593, 262] width 365 height 24
type input "General Commodity"
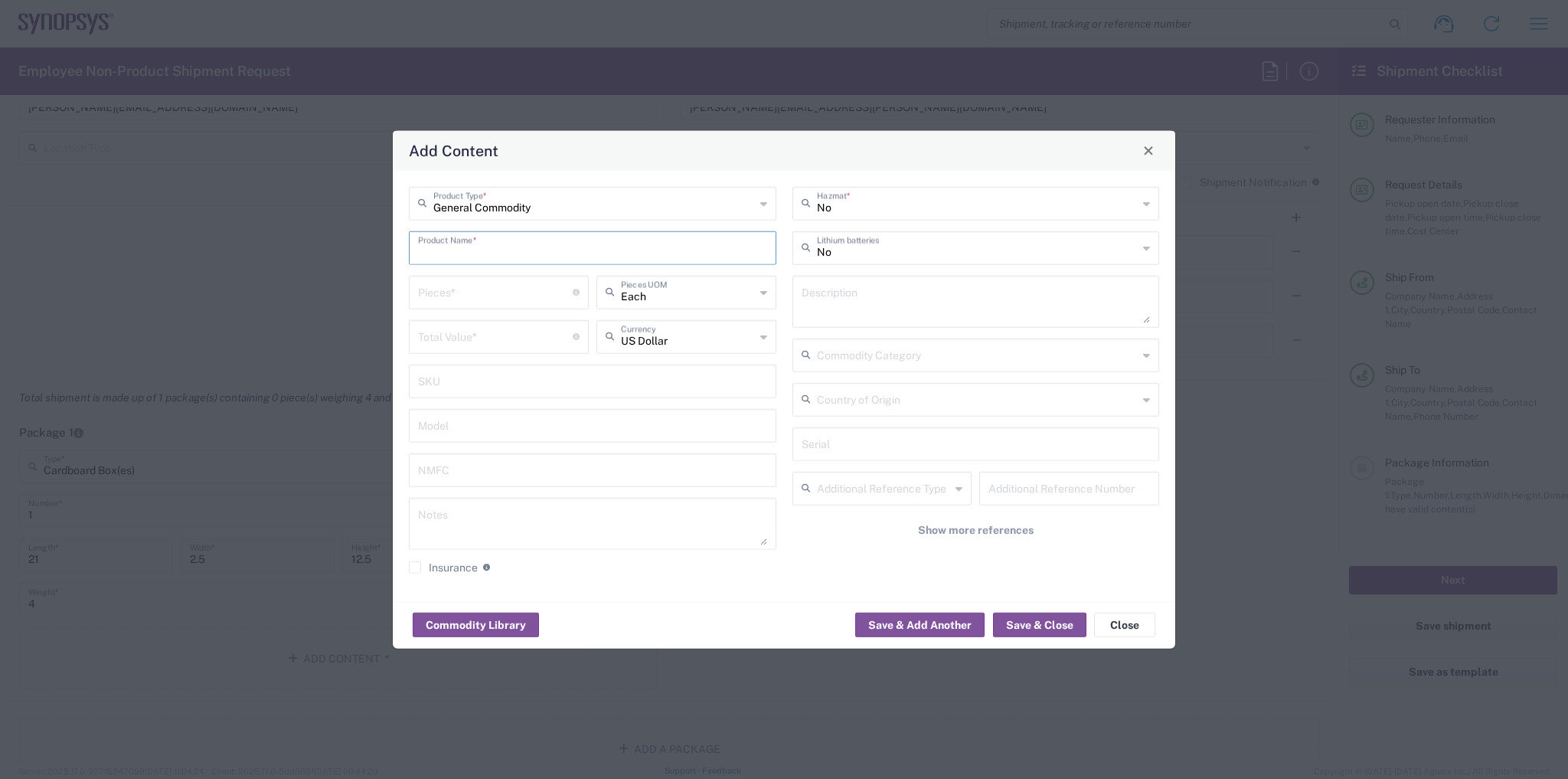
click at [478, 254] on input "text" at bounding box center [593, 246] width 350 height 27
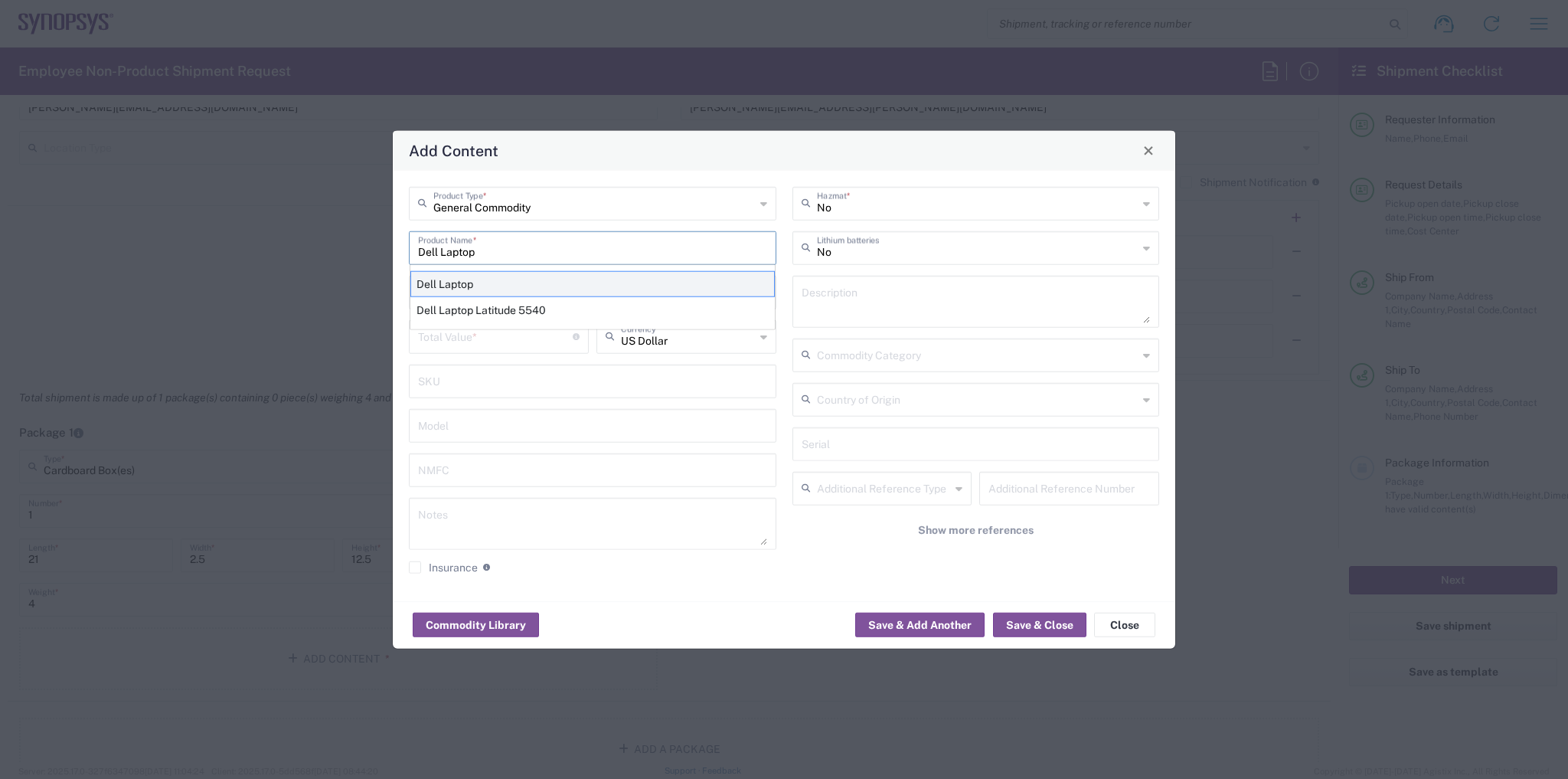
type input "Dell Laptop"
click at [484, 292] on div "Dell Laptop" at bounding box center [593, 283] width 365 height 26
type textarea "Dell Laptop"
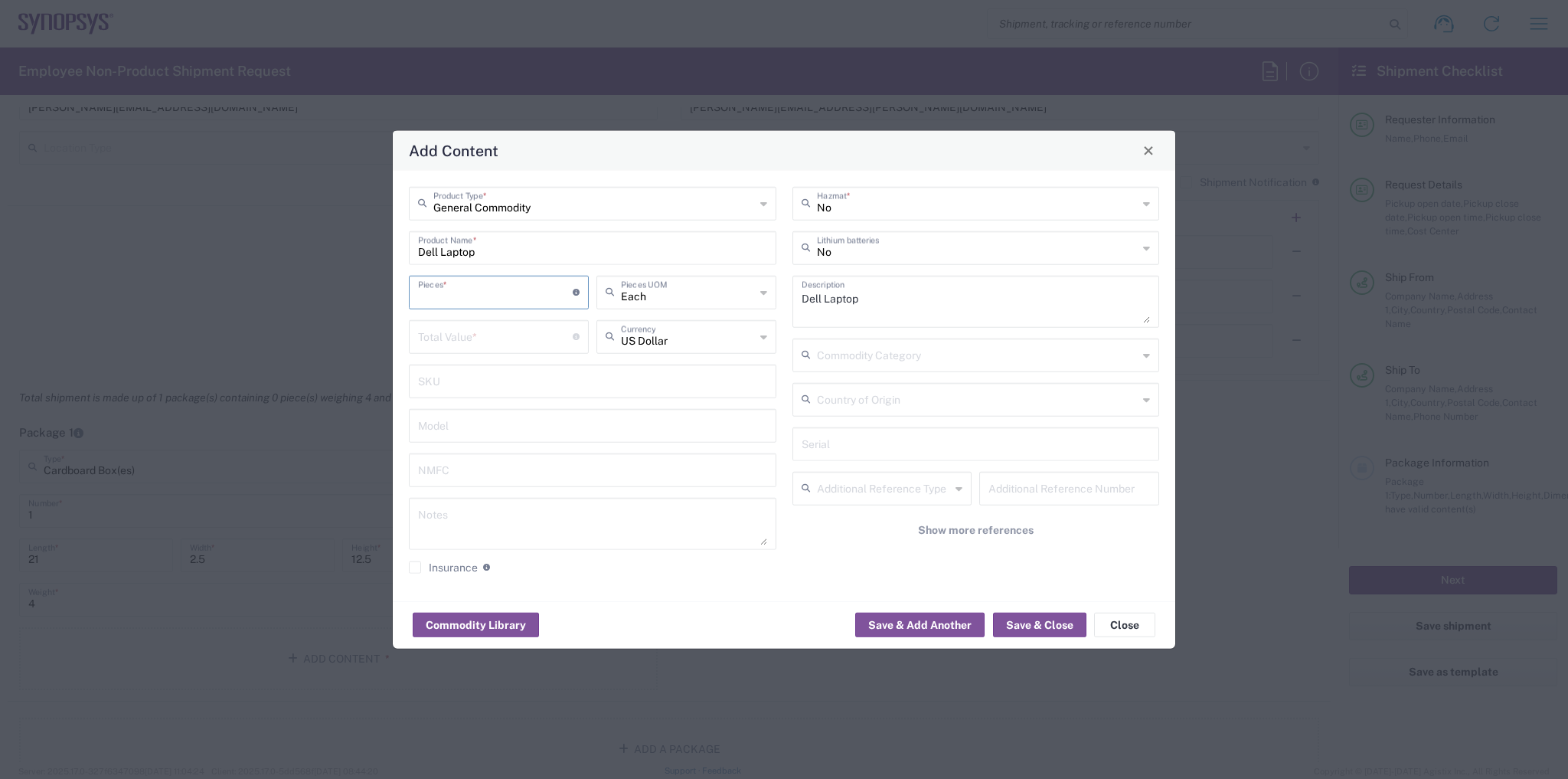
click at [484, 292] on input "number" at bounding box center [495, 290] width 154 height 27
type input "1"
click at [678, 334] on input "text" at bounding box center [688, 335] width 134 height 27
click at [665, 367] on span "Great British Pound" at bounding box center [686, 370] width 177 height 24
type input "Great British Pound"
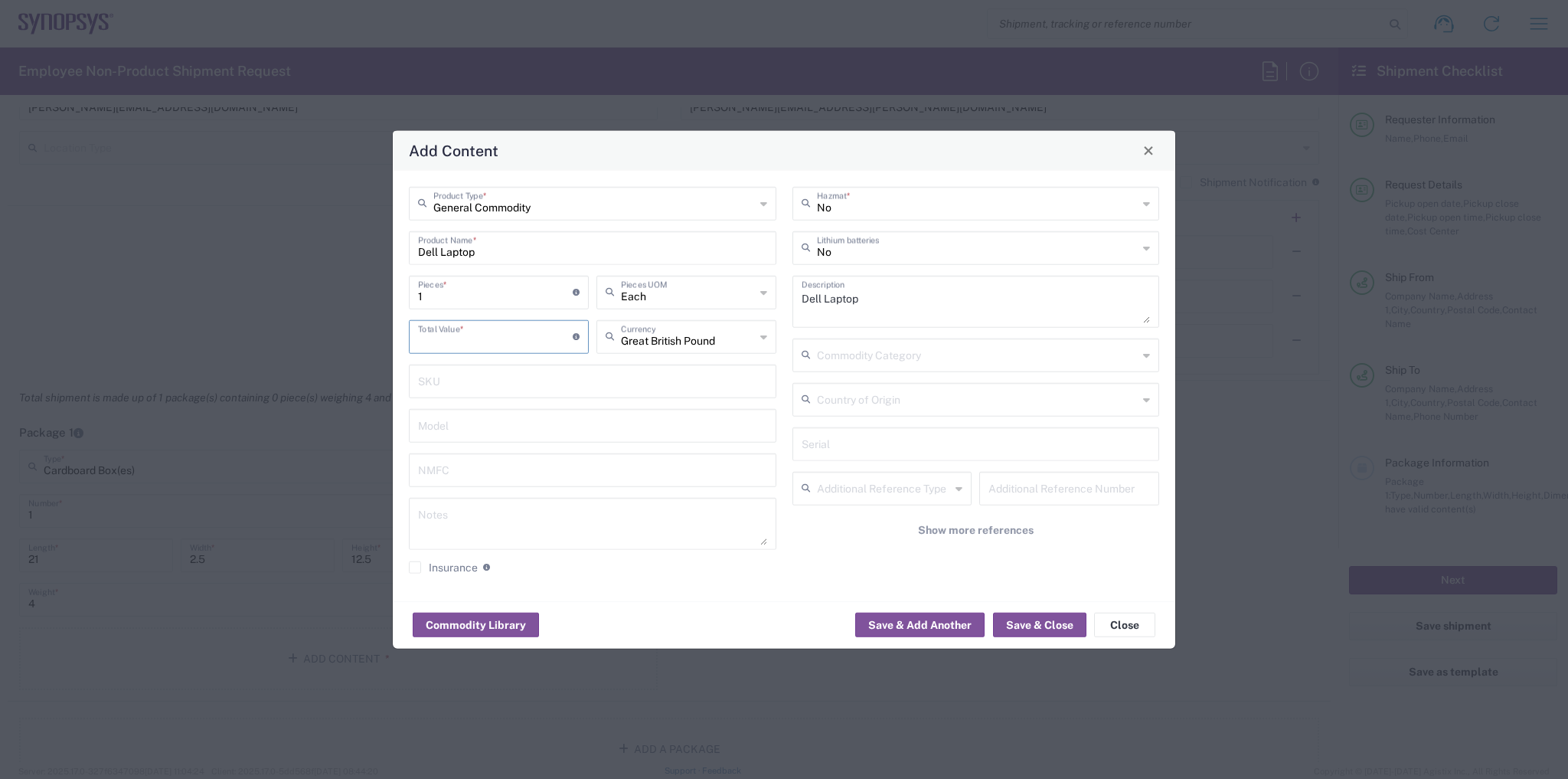
click at [536, 343] on input "number" at bounding box center [495, 335] width 154 height 27
type input "1900"
click at [1032, 618] on button "Save & Close" at bounding box center [1040, 626] width 94 height 25
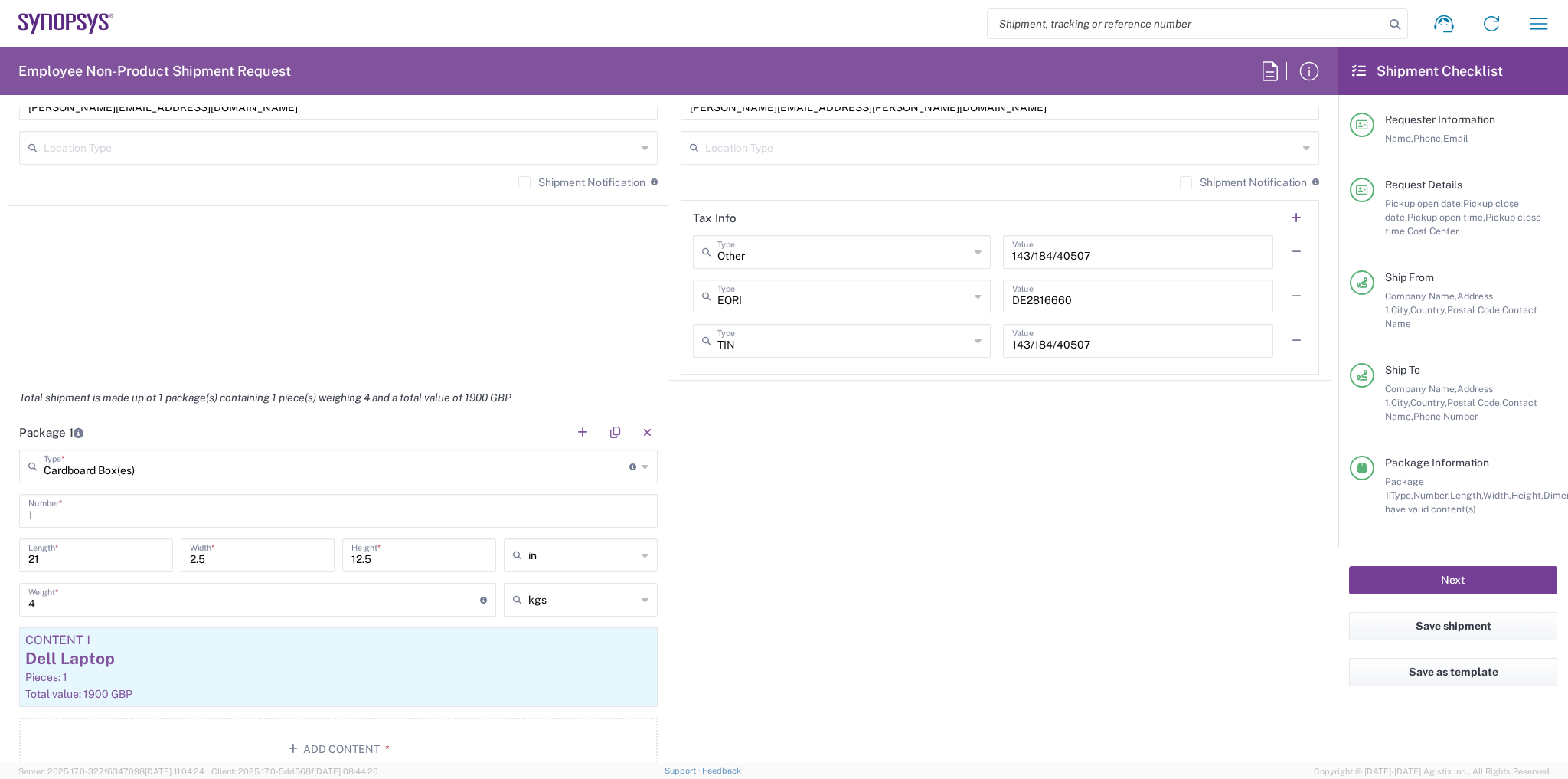
click at [1422, 566] on button "Next" at bounding box center [1453, 581] width 208 height 29
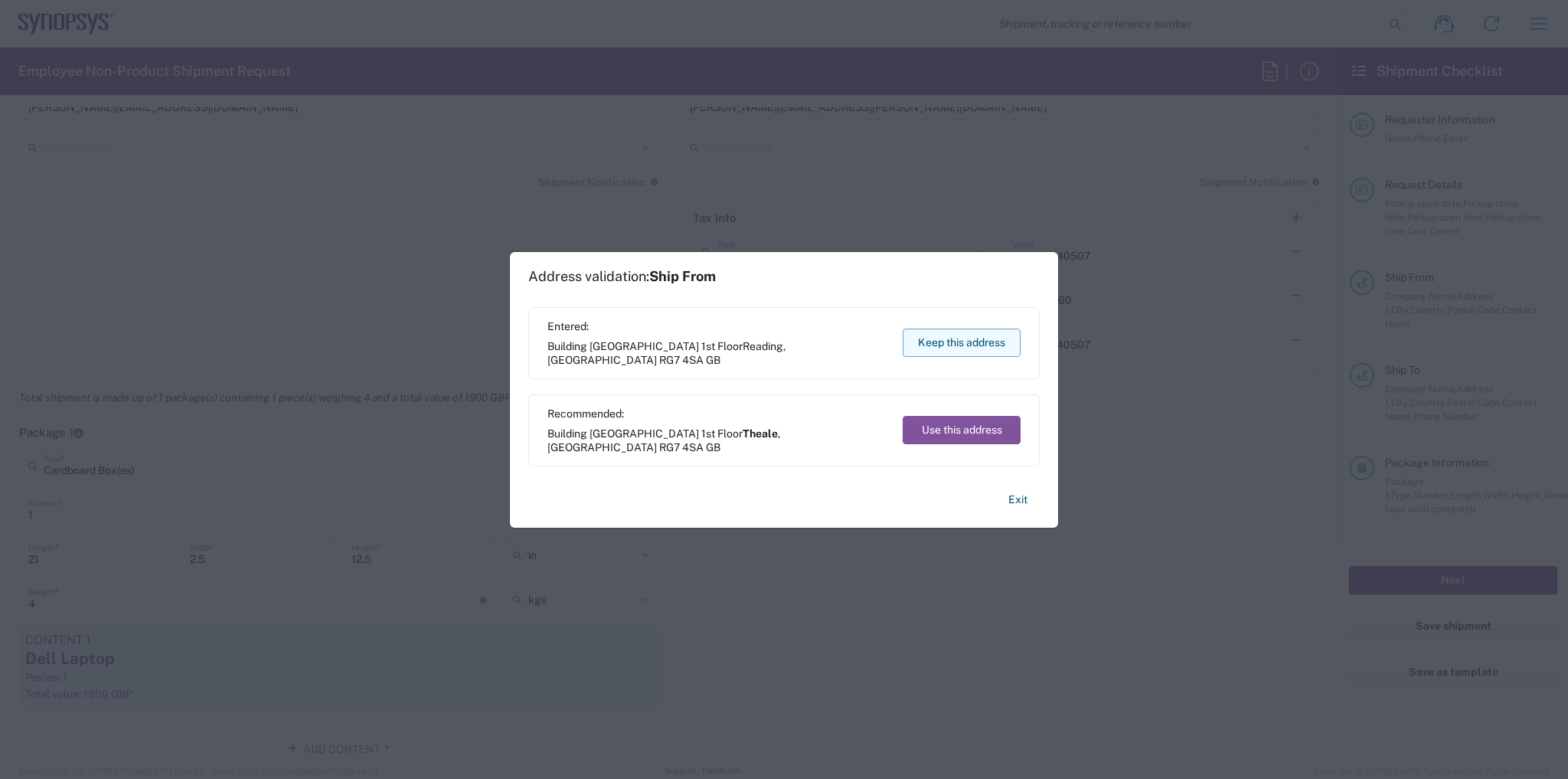
click at [993, 342] on button "Keep this address" at bounding box center [962, 343] width 118 height 29
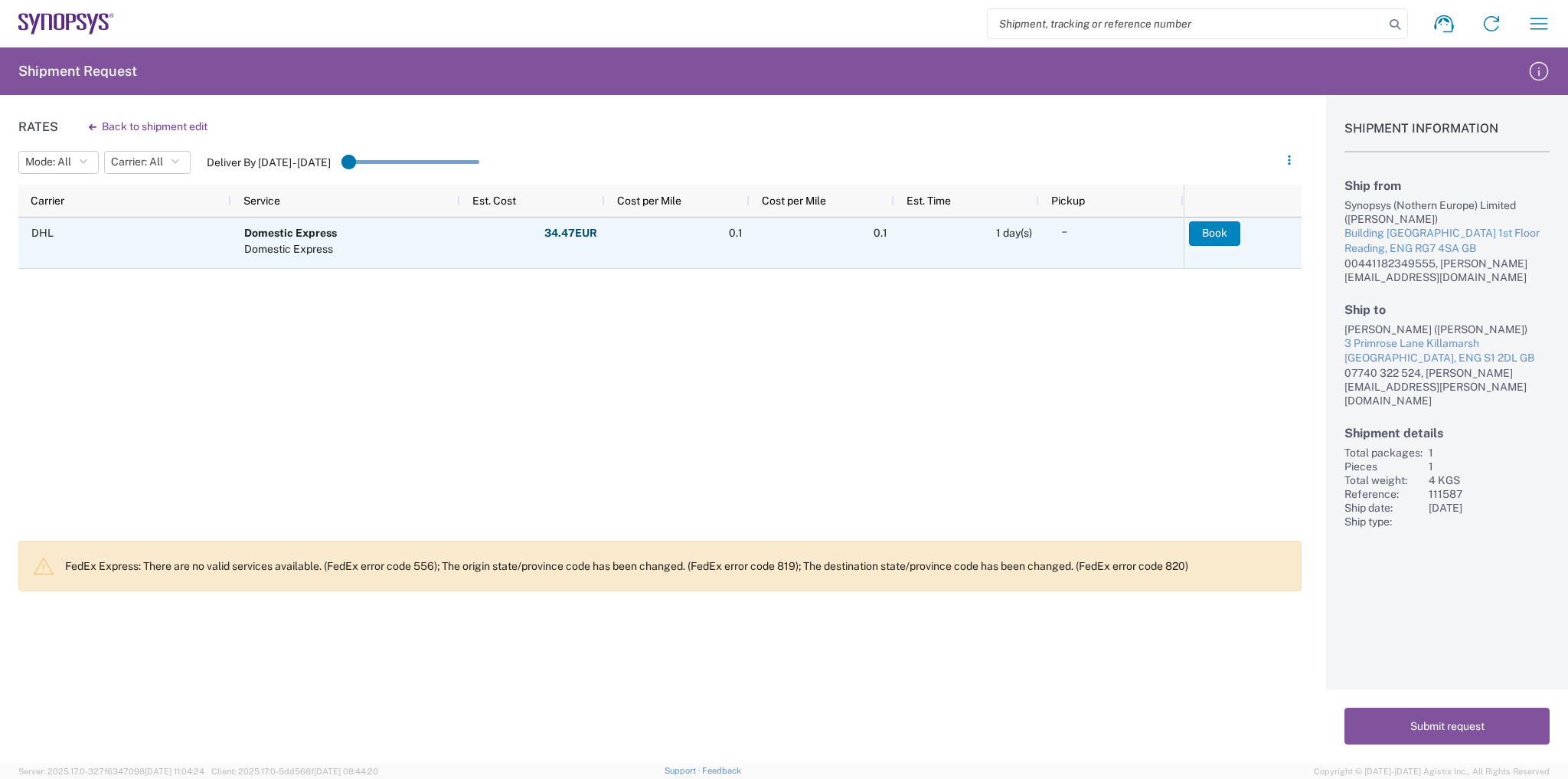
click at [1222, 244] on button "Book" at bounding box center [1216, 234] width 52 height 25
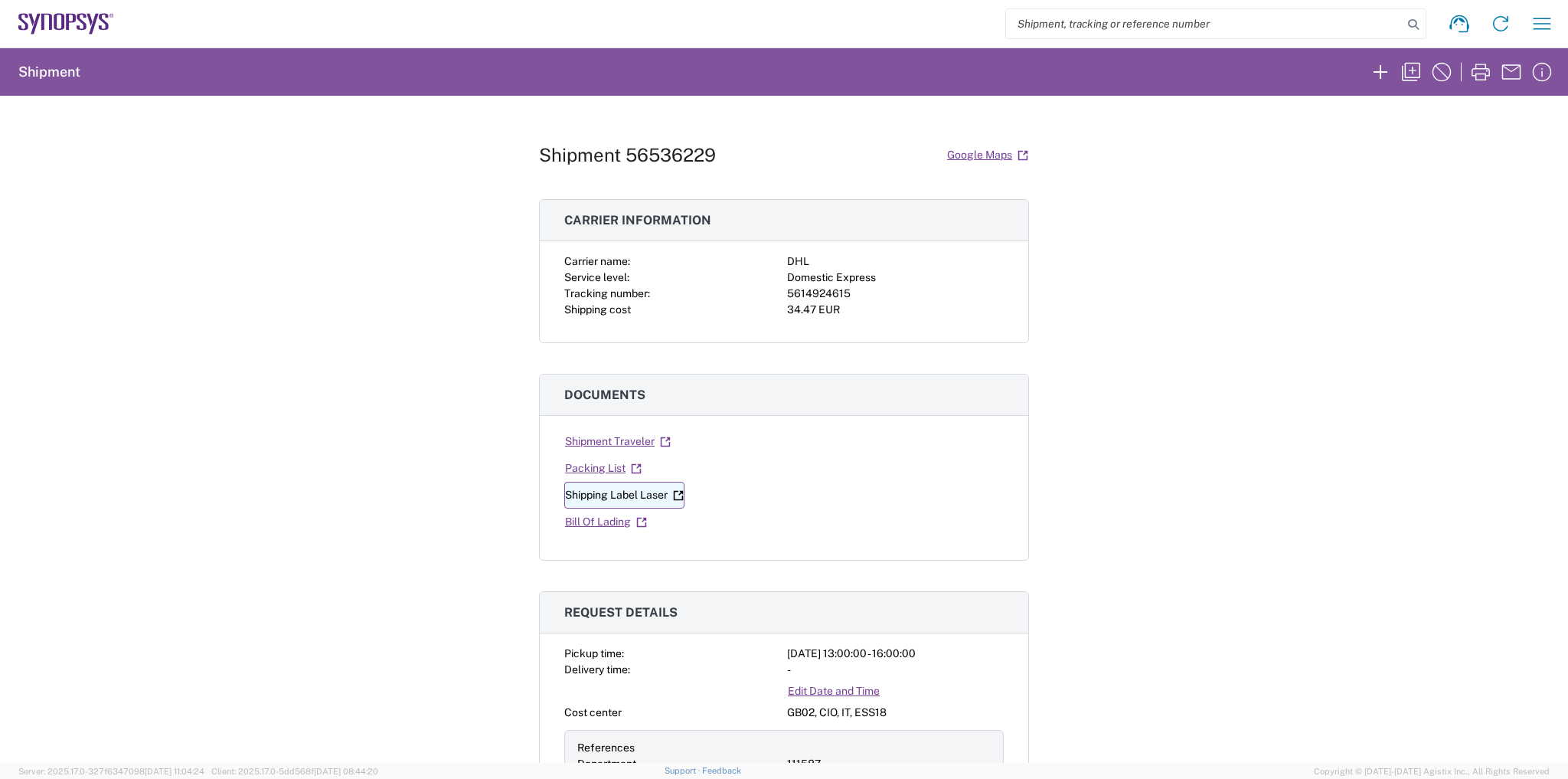
click at [634, 492] on link "Shipping Label Laser" at bounding box center [625, 495] width 121 height 27
